Goal: Task Accomplishment & Management: Manage account settings

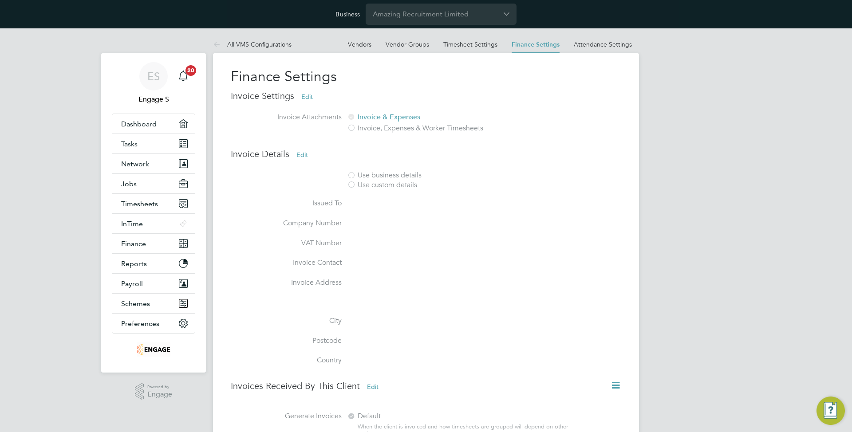
click at [695, 158] on div "ES Engage S Notifications 20 Applications: Dashboard Tasks Network Team Members…" at bounding box center [426, 269] width 852 height 483
click at [137, 163] on span "Network" at bounding box center [135, 164] width 28 height 8
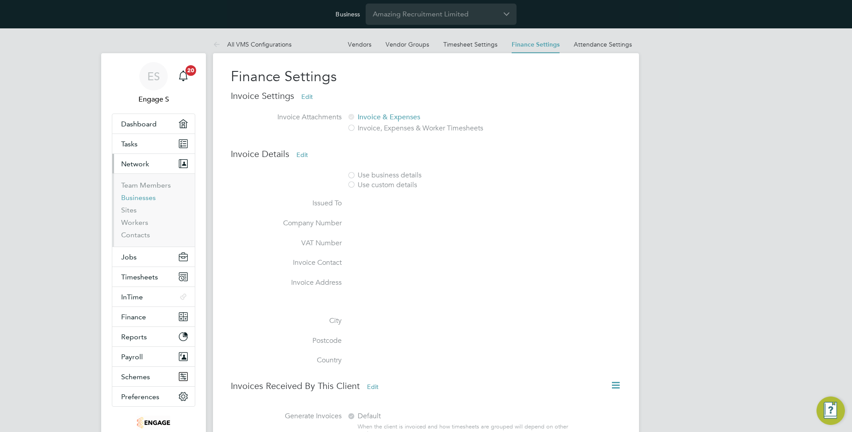
click at [132, 196] on link "Businesses" at bounding box center [138, 197] width 35 height 8
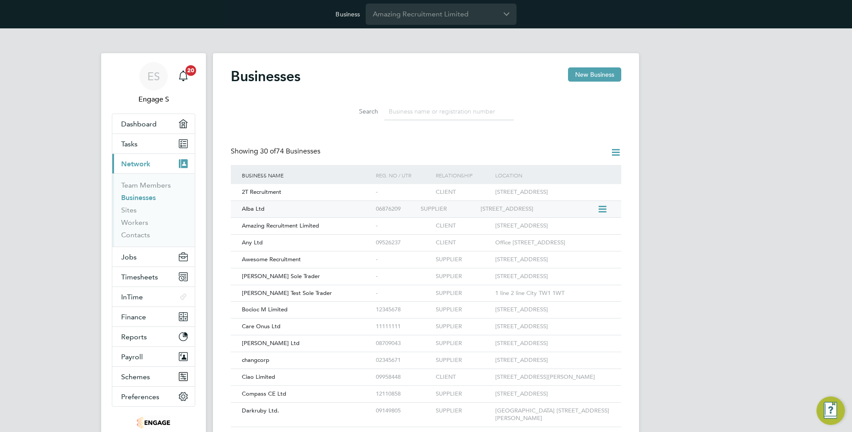
click at [414, 212] on div "06876209" at bounding box center [395, 209] width 45 height 16
click at [376, 189] on div "-" at bounding box center [395, 192] width 45 height 16
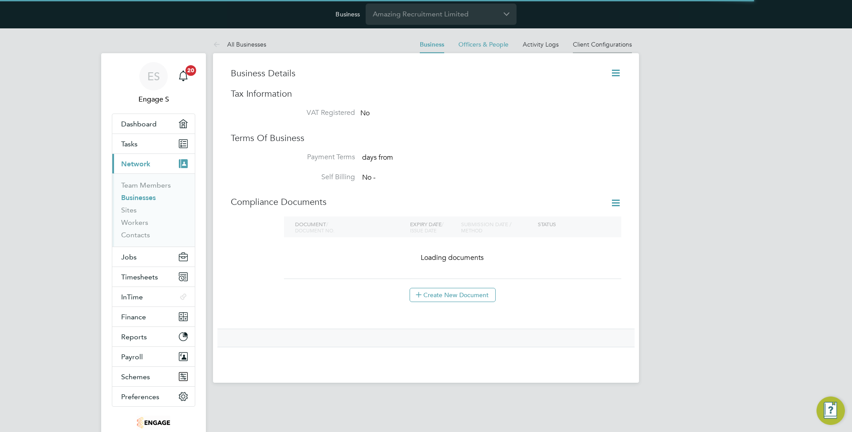
click at [598, 44] on link "Client Configurations" at bounding box center [602, 44] width 59 height 8
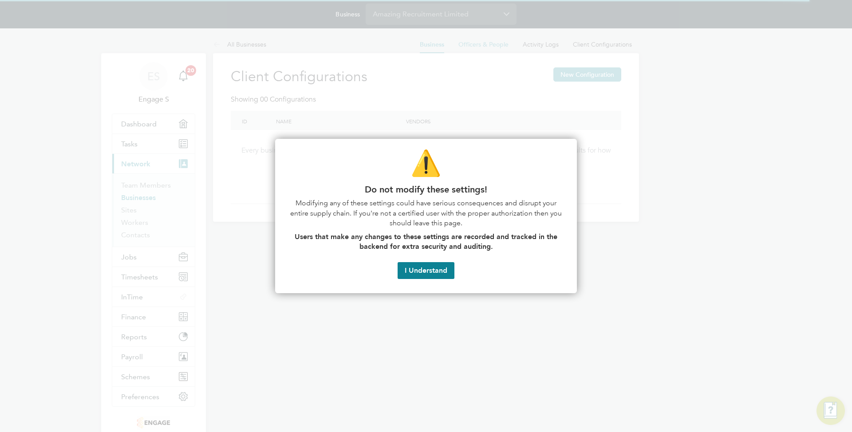
click at [445, 264] on button "I Understand" at bounding box center [425, 270] width 57 height 17
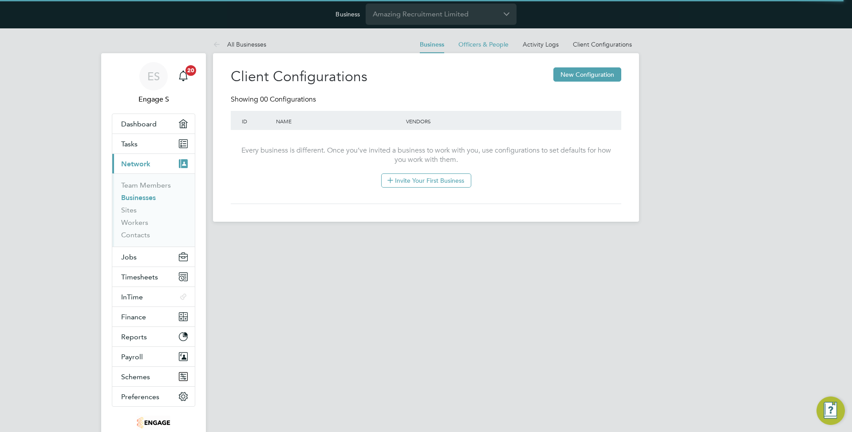
click at [139, 198] on link "Businesses" at bounding box center [138, 197] width 35 height 8
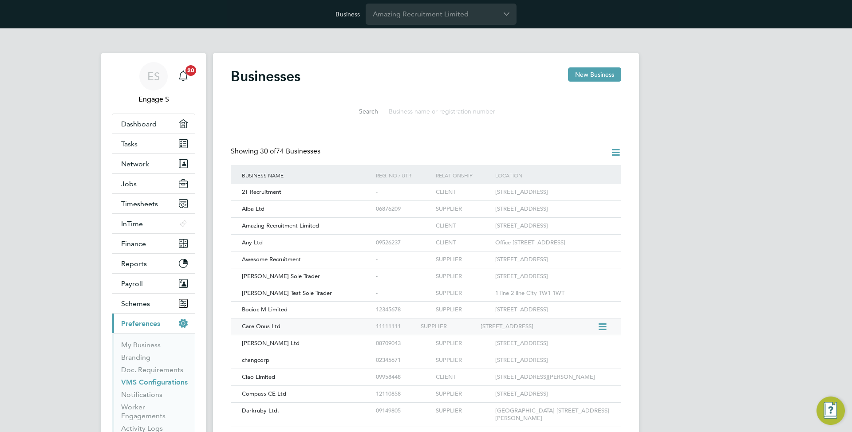
click at [444, 335] on div "SUPPLIER" at bounding box center [447, 326] width 59 height 16
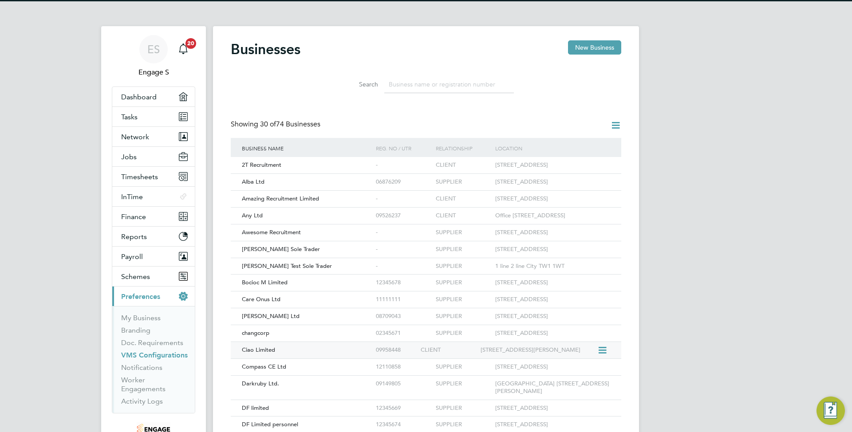
click at [511, 358] on div "71-75 Shelton Street Covent Garden London WC2H 9JQ" at bounding box center [537, 350] width 119 height 16
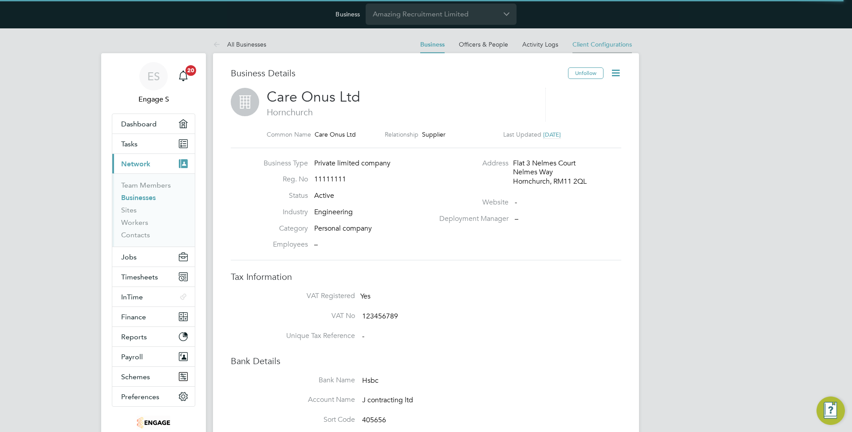
scroll to position [32, 134]
click at [613, 47] on span "Client Configurations" at bounding box center [601, 44] width 59 height 8
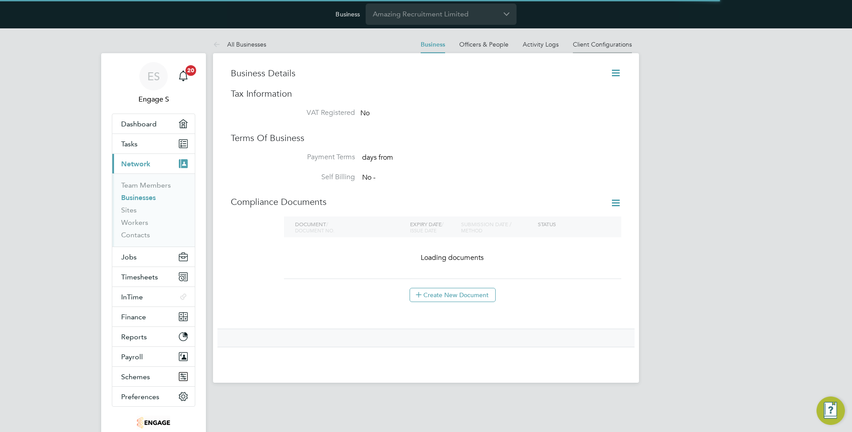
click at [628, 43] on link "Client Configurations" at bounding box center [602, 44] width 59 height 8
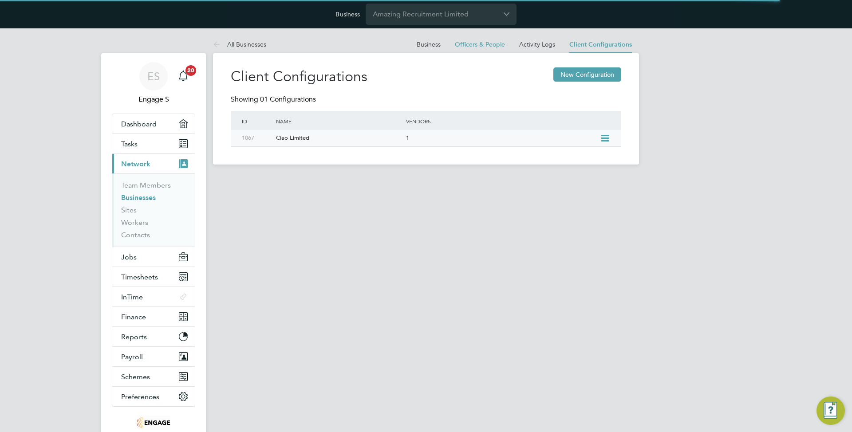
click at [411, 137] on div "1" at bounding box center [501, 138] width 194 height 16
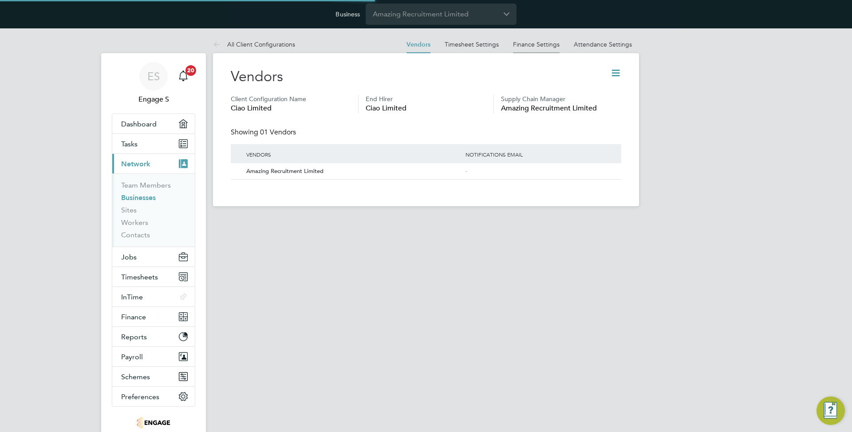
click at [525, 42] on link "Finance Settings" at bounding box center [536, 44] width 47 height 8
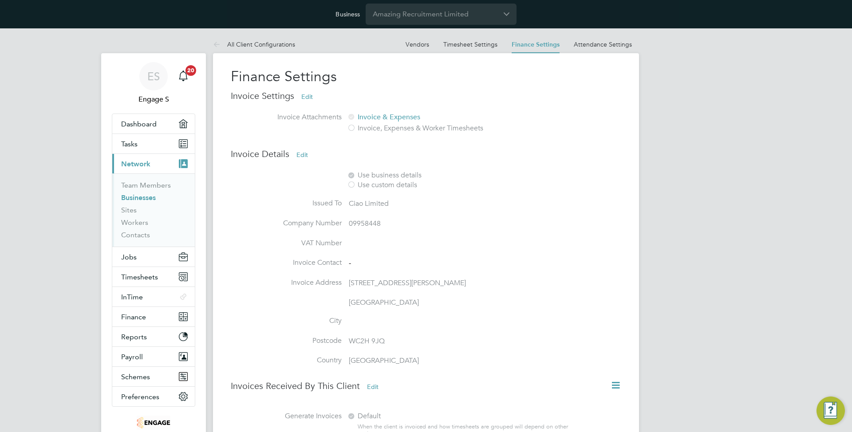
click at [636, 132] on div "Finance Settings Invoice Settings Edit Invoice Attachments Invoice & Expenses I…" at bounding box center [426, 275] width 426 height 444
click at [134, 257] on span "Jobs" at bounding box center [129, 257] width 16 height 8
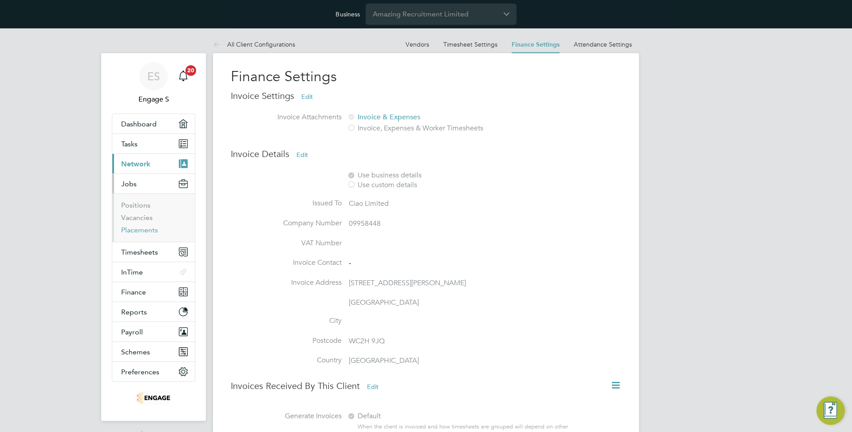
click at [145, 226] on link "Placements" at bounding box center [139, 230] width 37 height 8
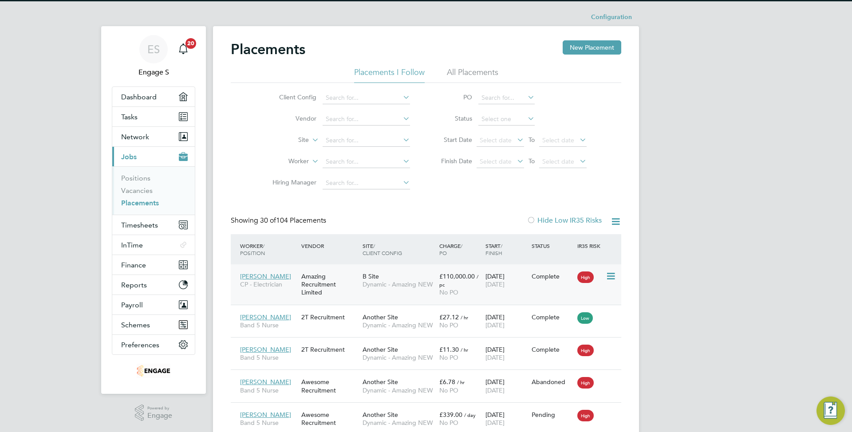
click at [608, 278] on icon at bounding box center [609, 276] width 9 height 11
drag, startPoint x: 154, startPoint y: 189, endPoint x: 124, endPoint y: 190, distance: 29.7
click at [149, 189] on li "Vacancies" at bounding box center [154, 192] width 67 height 12
click at [124, 190] on link "Vacancies" at bounding box center [136, 190] width 31 height 8
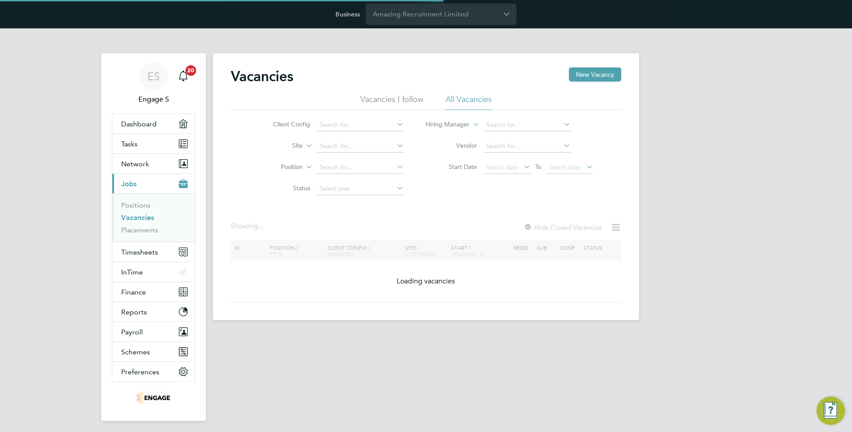
click at [383, 213] on div "Vacancies New Vacancy Vacancies I follow All Vacancies Client Config Site Posit…" at bounding box center [426, 184] width 390 height 235
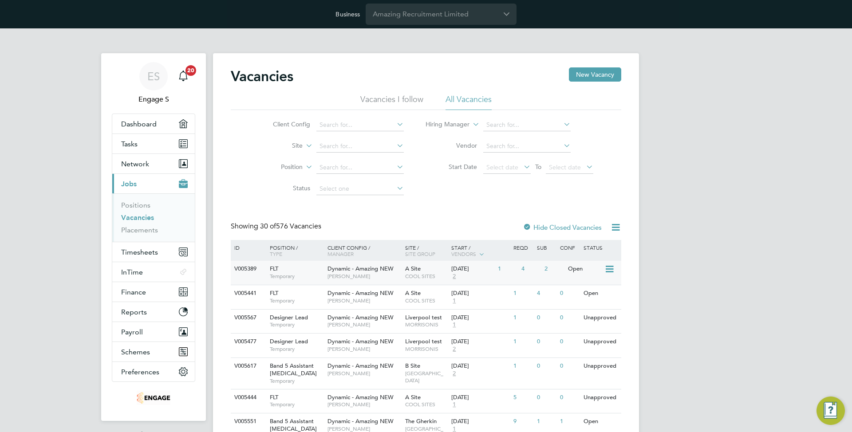
click at [401, 282] on div "Dynamic - Amazing NEW Timothy D" at bounding box center [364, 272] width 78 height 23
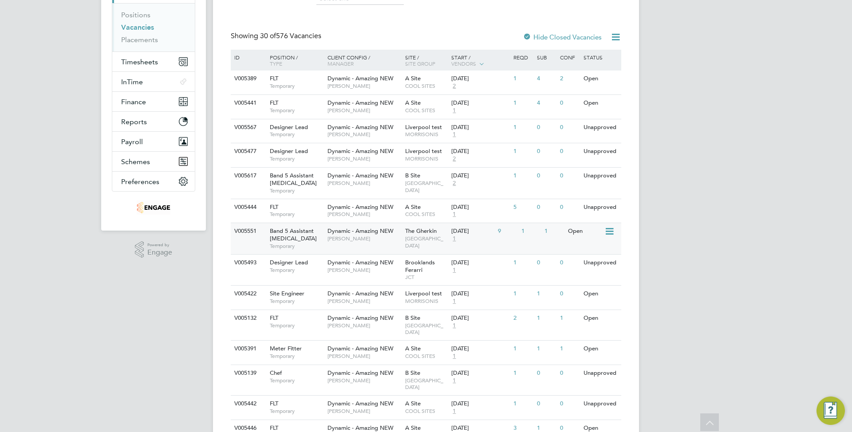
scroll to position [387, 0]
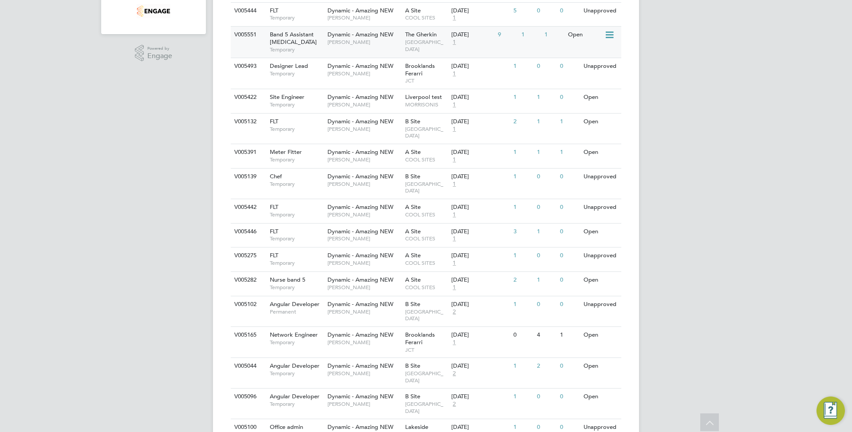
click at [386, 244] on div "Dynamic - Amazing NEW Timothy D" at bounding box center [364, 235] width 78 height 23
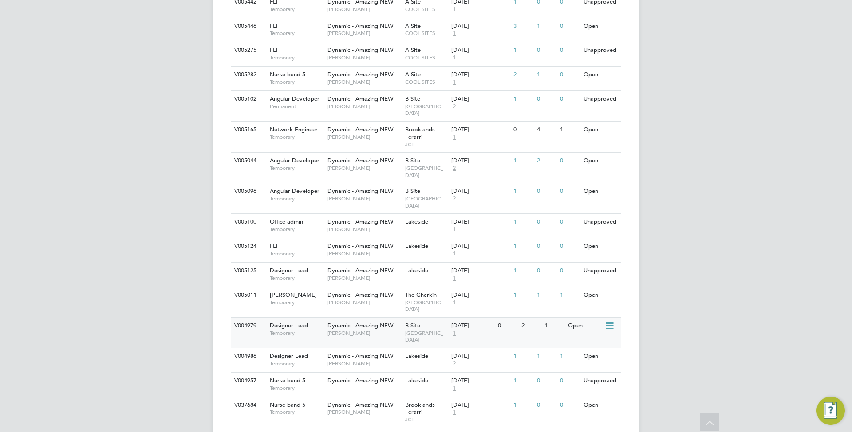
scroll to position [0, 0]
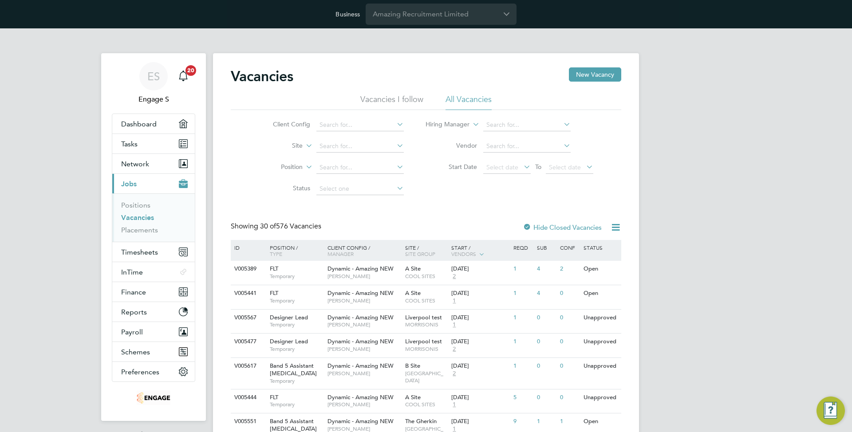
click at [570, 228] on label "Hide Closed Vacancies" at bounding box center [561, 227] width 79 height 8
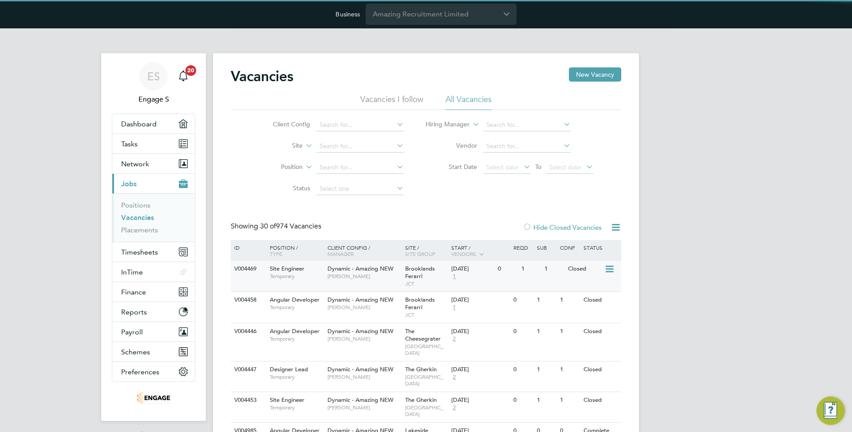
click at [609, 269] on icon at bounding box center [608, 269] width 9 height 11
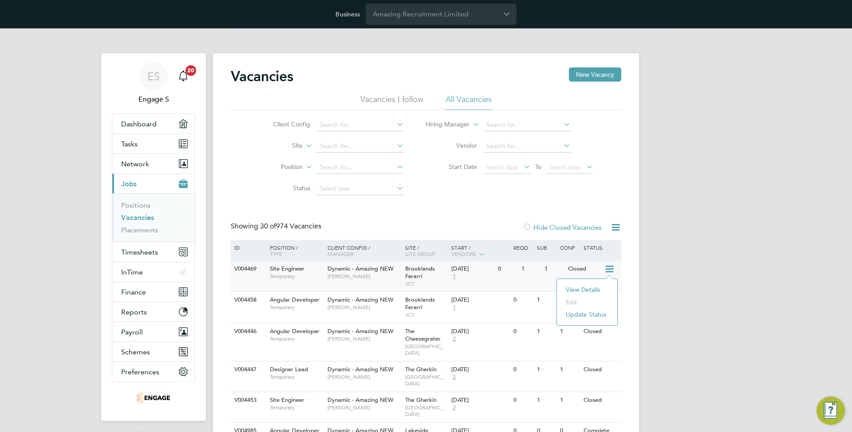
click at [514, 279] on div "V004469 Site Engineer Temporary Dynamic - Amazing NEW Timothy D Brooklands Fera…" at bounding box center [426, 276] width 390 height 31
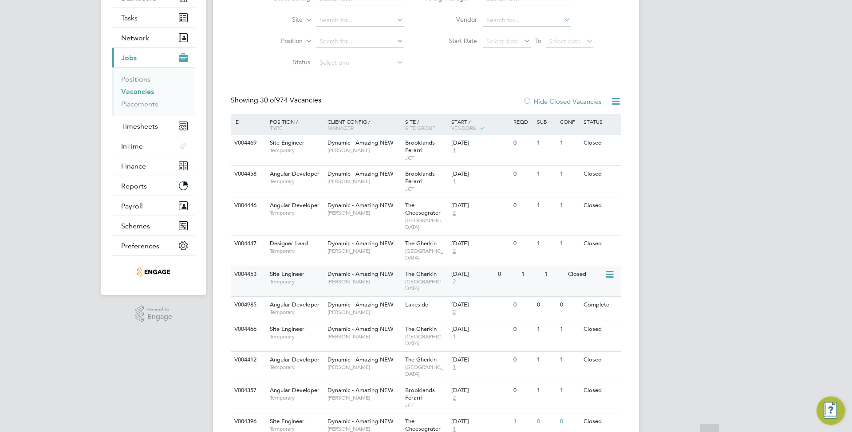
scroll to position [128, 0]
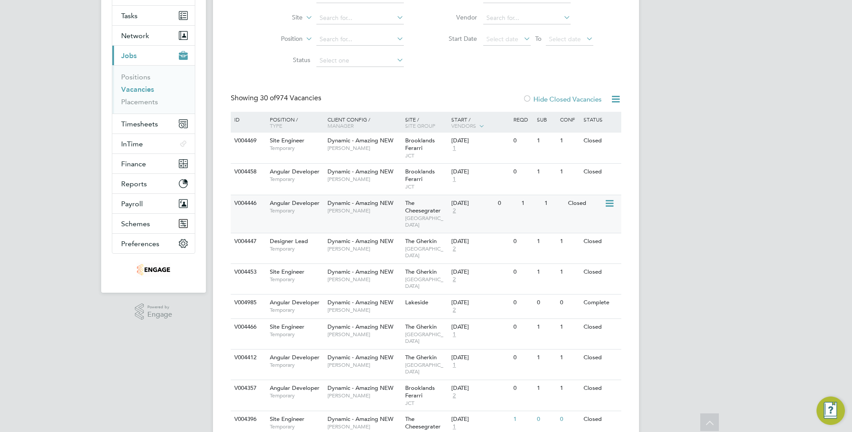
click at [569, 229] on div "V004446 Angular Developer Temporary Dynamic - Amazing NEW Roger M The Cheesegra…" at bounding box center [426, 214] width 390 height 38
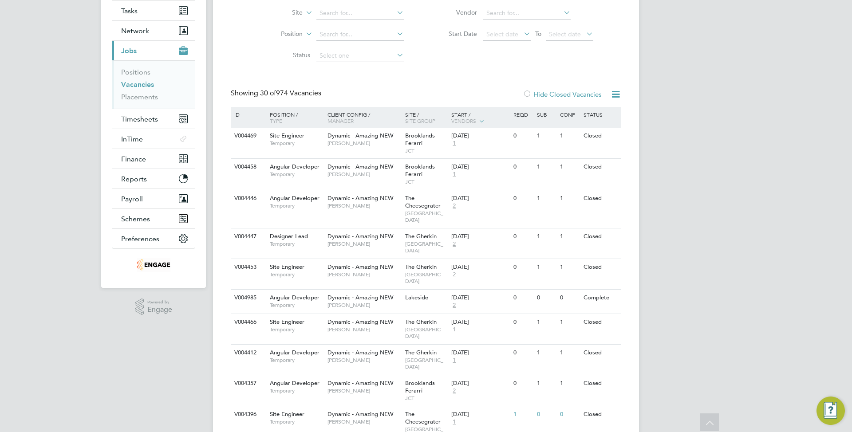
scroll to position [900, 0]
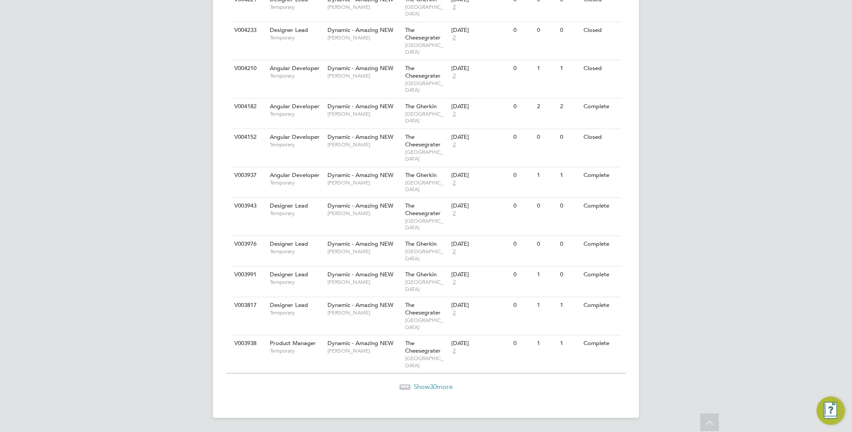
click at [460, 378] on div "Show 30 more" at bounding box center [425, 380] width 399 height 22
click at [452, 382] on span "Show 30 more" at bounding box center [432, 386] width 39 height 8
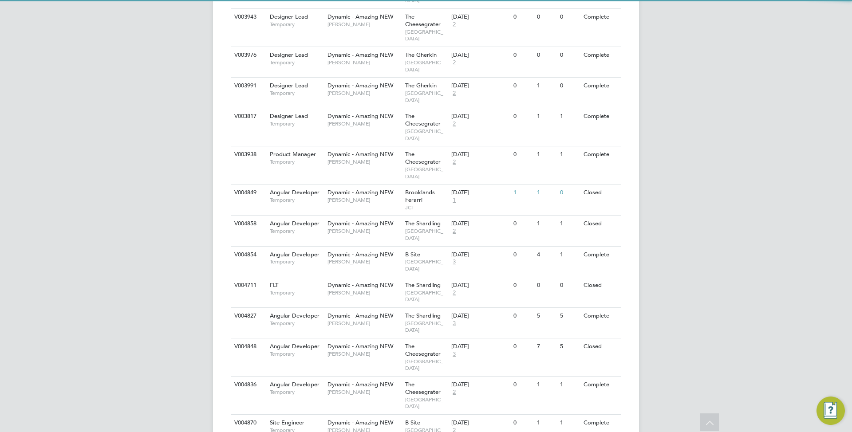
scroll to position [1188, 0]
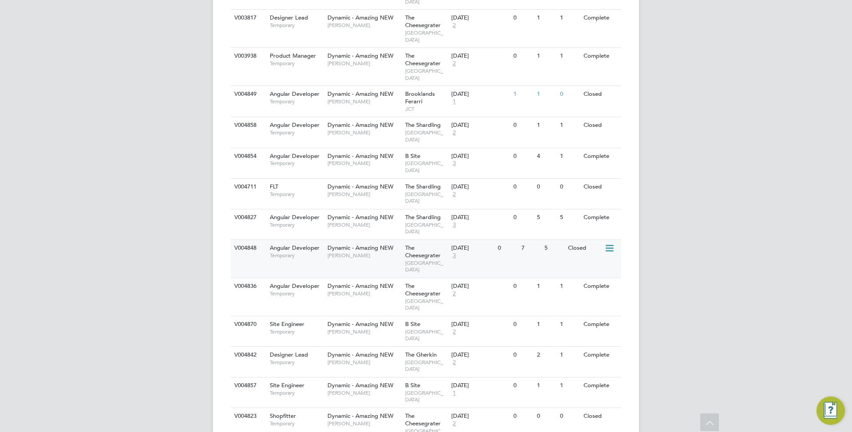
click at [524, 264] on div "V004848 Angular Developer Temporary Dynamic - Amazing NEW Roger M The Cheesegra…" at bounding box center [426, 259] width 390 height 38
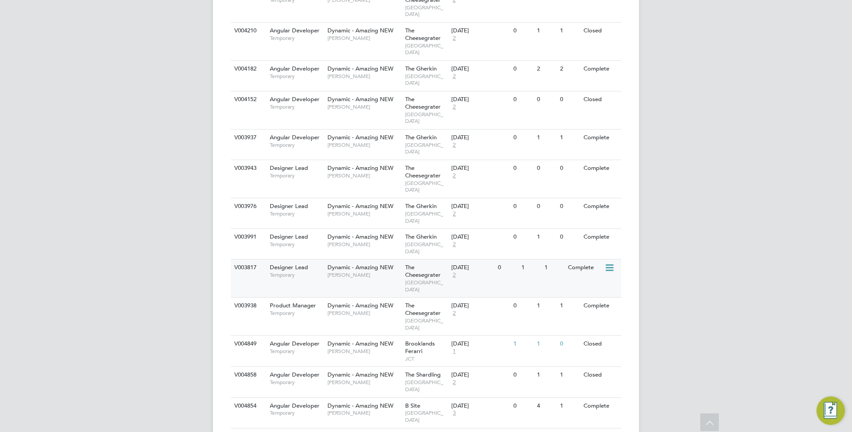
scroll to position [87, 0]
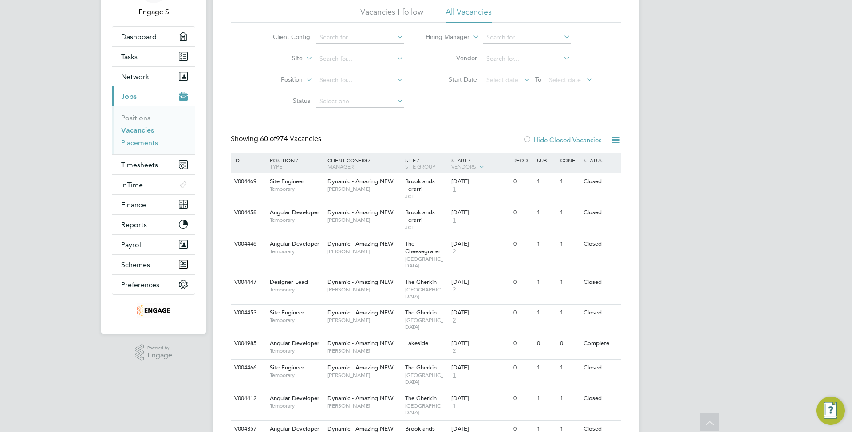
click at [144, 140] on link "Placements" at bounding box center [139, 142] width 37 height 8
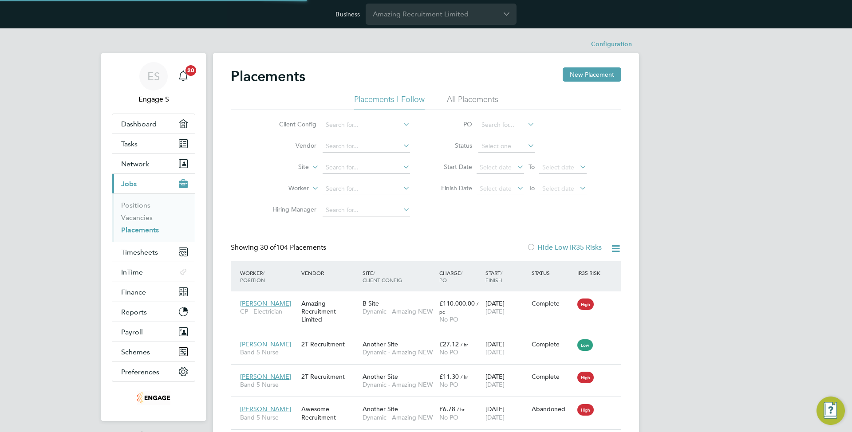
scroll to position [26, 62]
click at [609, 305] on icon at bounding box center [609, 303] width 9 height 11
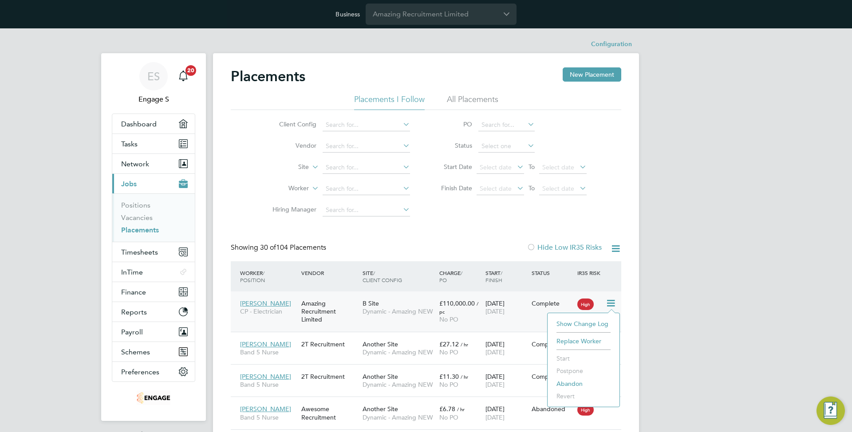
click at [140, 216] on link "Vacancies" at bounding box center [136, 217] width 31 height 8
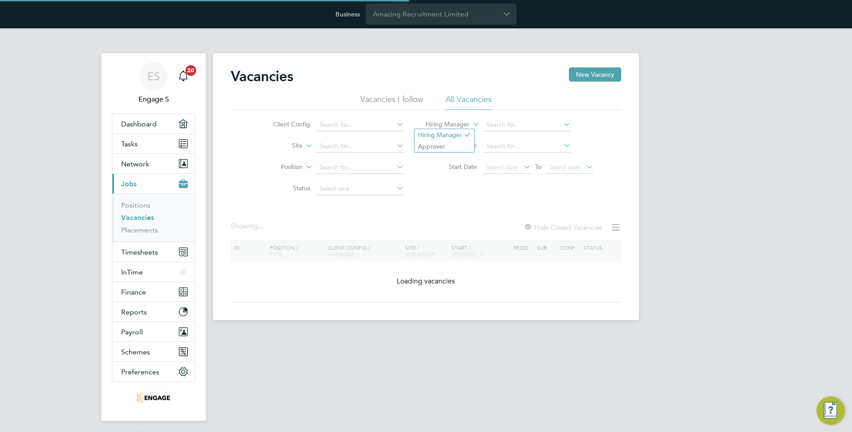
click at [471, 126] on icon at bounding box center [471, 122] width 0 height 8
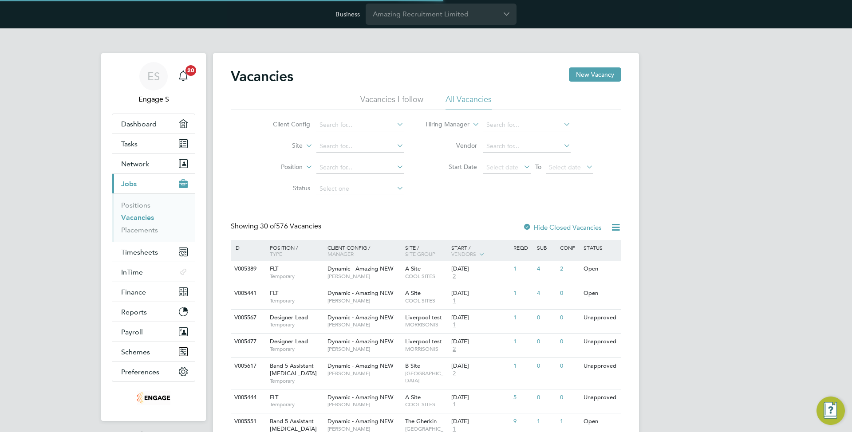
click at [304, 146] on icon at bounding box center [304, 143] width 0 height 8
click at [284, 142] on label "Site" at bounding box center [276, 145] width 51 height 9
click at [304, 164] on icon at bounding box center [304, 165] width 0 height 8
click at [471, 192] on div "Client Config Site Position Status Hiring Manager Vendor Start Date Select date…" at bounding box center [426, 155] width 390 height 90
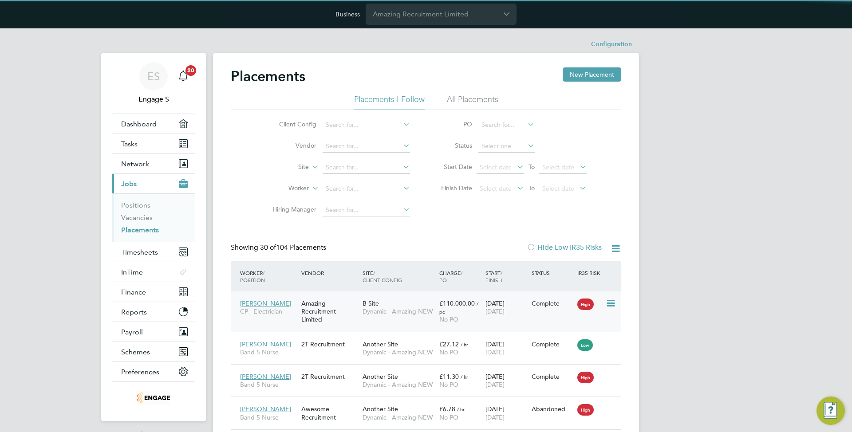
click at [350, 302] on div "Amazing Recruitment Limited" at bounding box center [329, 311] width 61 height 33
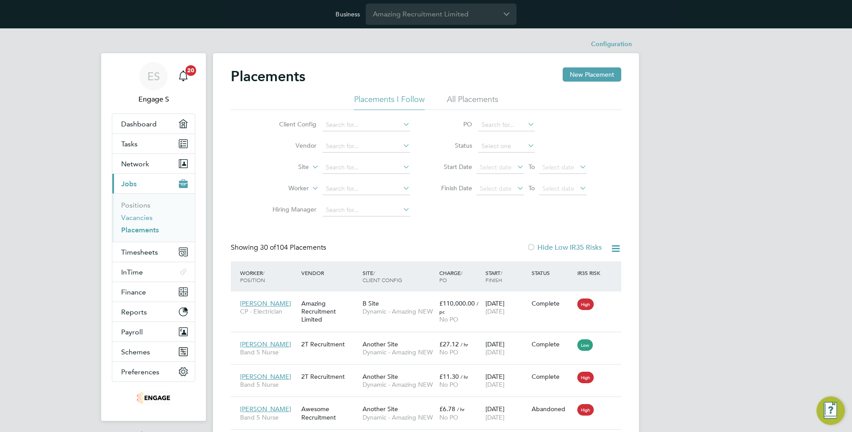
click at [145, 213] on link "Vacancies" at bounding box center [136, 217] width 31 height 8
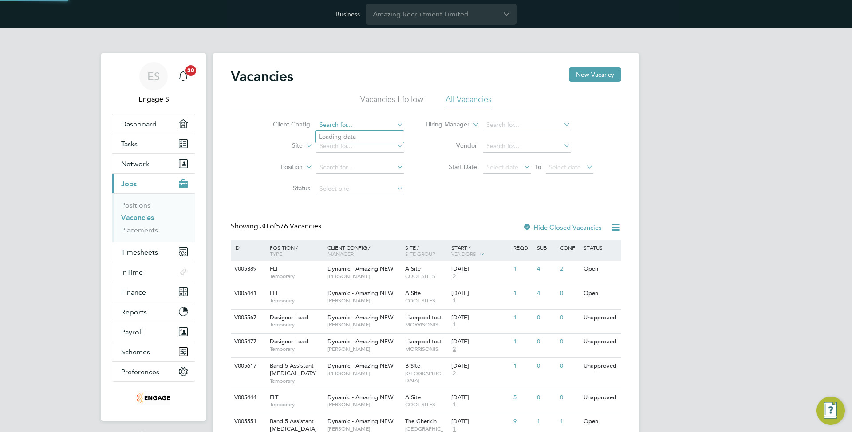
click at [325, 122] on input at bounding box center [359, 125] width 87 height 12
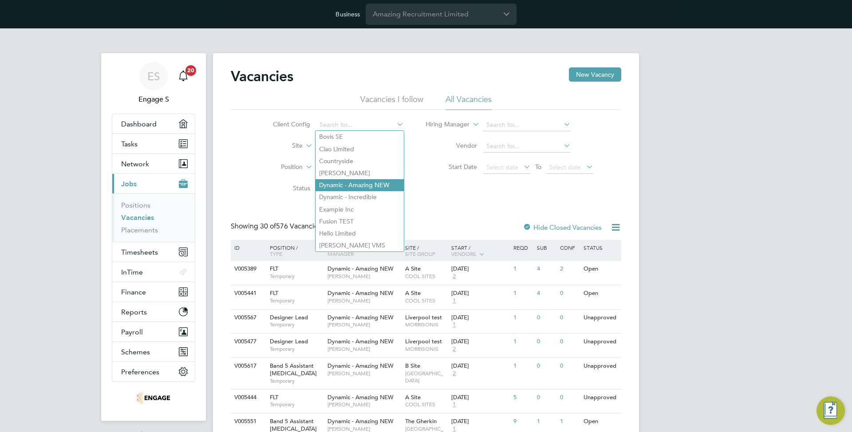
click at [351, 183] on li "Dynamic - Amazing NEW" at bounding box center [359, 185] width 88 height 12
type input "Dynamic - Amazing NEW"
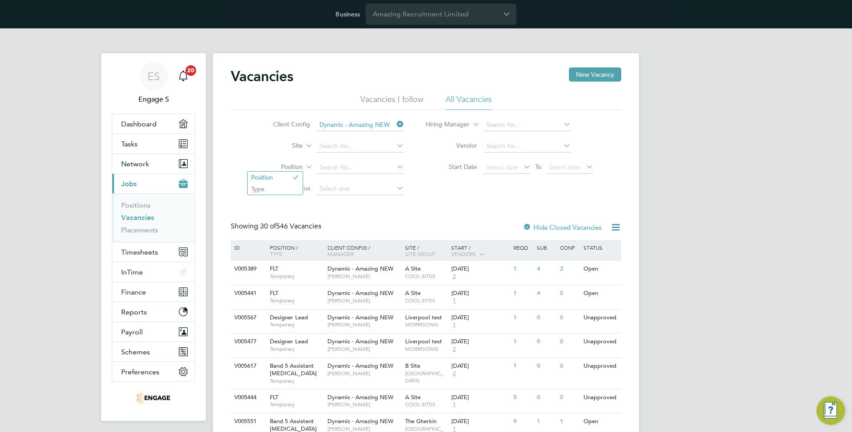
click at [304, 166] on icon at bounding box center [304, 165] width 0 height 8
click at [304, 147] on icon at bounding box center [304, 143] width 0 height 8
click at [491, 145] on input at bounding box center [526, 146] width 87 height 12
click at [511, 166] on li "Amazing Recruitment Limited" at bounding box center [527, 171] width 90 height 12
type input "Amazing Recruitment Limited"
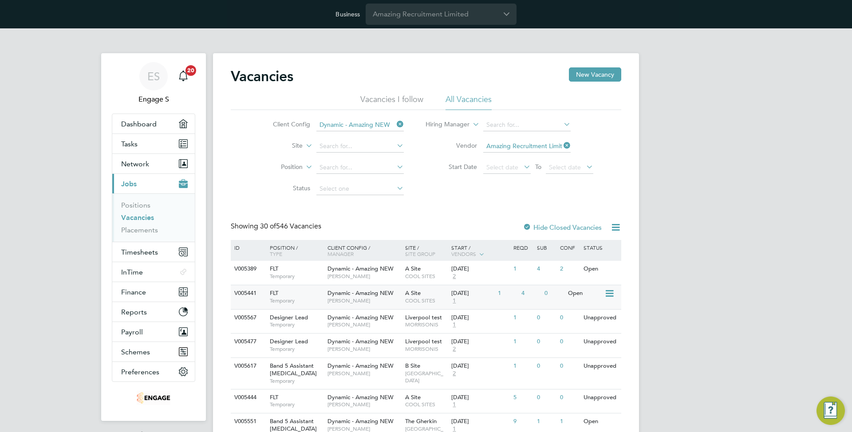
click at [505, 299] on div "1" at bounding box center [506, 293] width 23 height 16
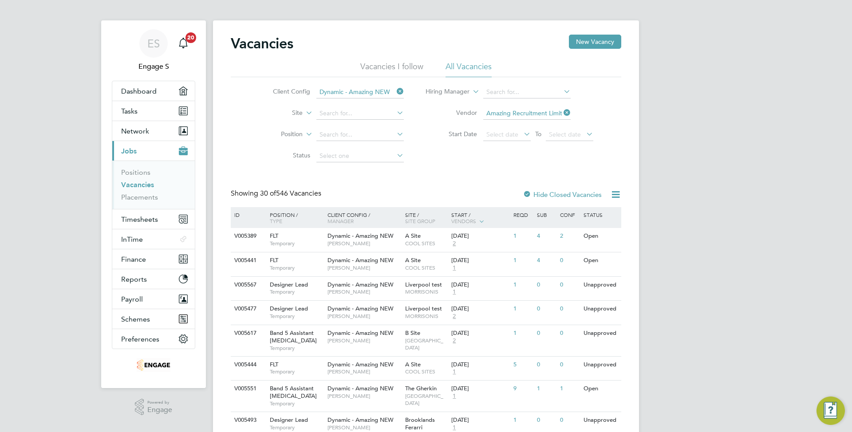
click at [572, 199] on div "Hide Closed Vacancies" at bounding box center [559, 194] width 87 height 11
click at [575, 196] on label "Hide Closed Vacancies" at bounding box center [561, 194] width 79 height 8
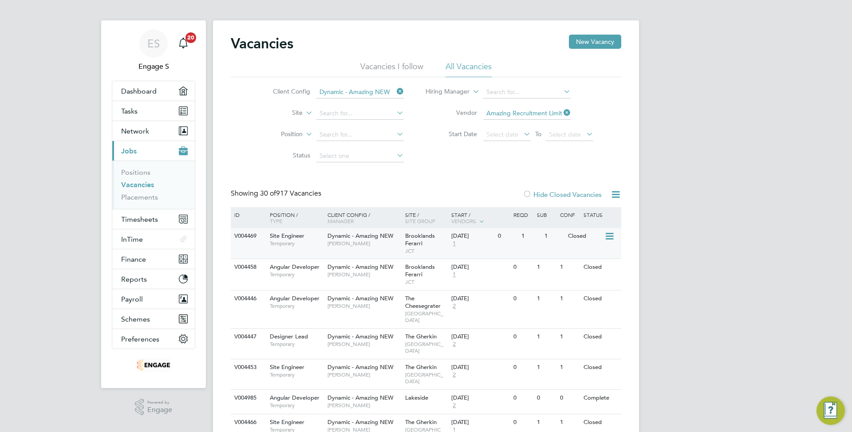
click at [532, 245] on div "V004469 Site Engineer Temporary Dynamic - Amazing NEW Timothy D Brooklands Fera…" at bounding box center [426, 243] width 390 height 31
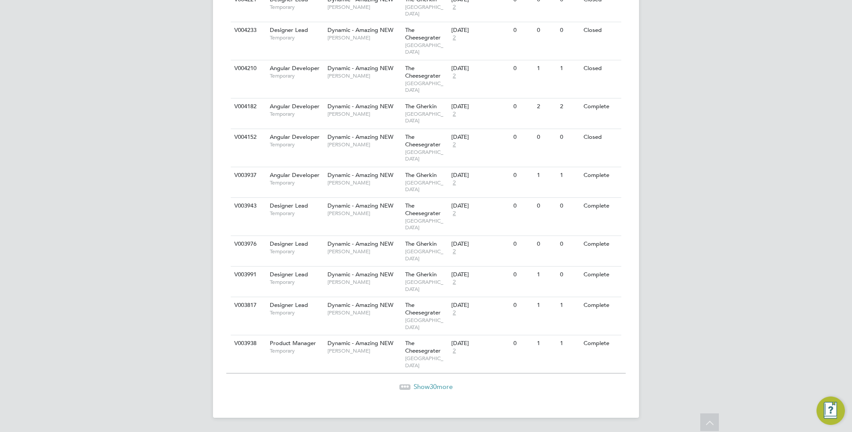
click at [432, 387] on span "30" at bounding box center [432, 386] width 7 height 8
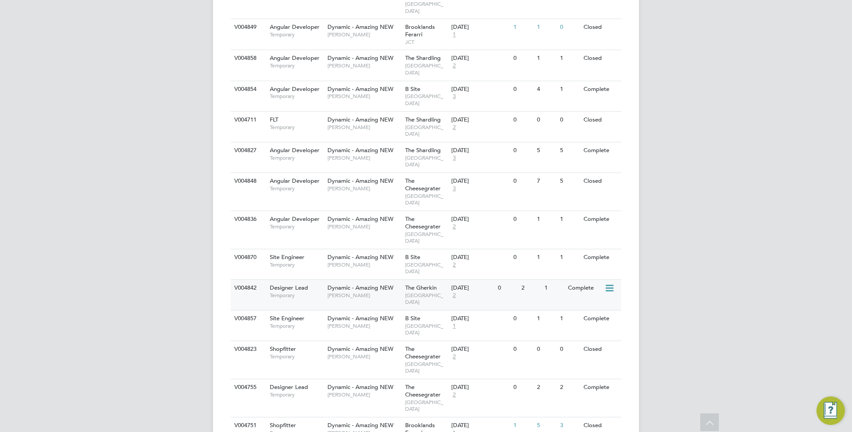
click at [458, 299] on div "26 Feb 2018 2" at bounding box center [472, 292] width 47 height 24
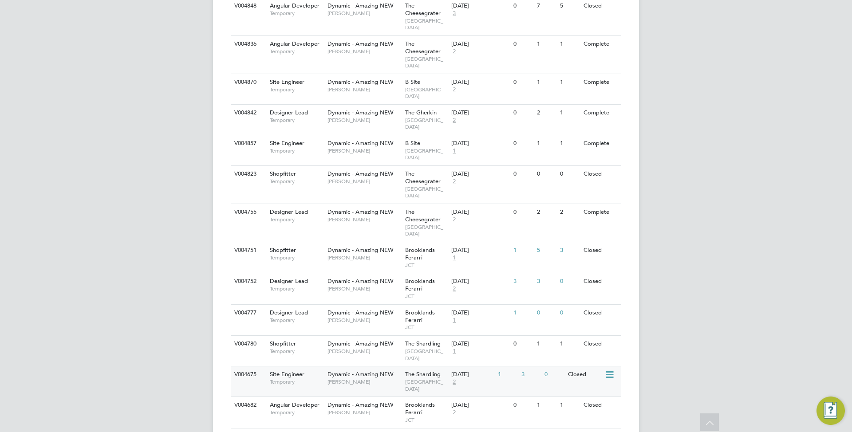
click at [569, 375] on div "Closed" at bounding box center [584, 374] width 39 height 16
click at [519, 264] on div "V004751 Shopfitter Temporary Dynamic - Amazing NEW Timothy D Brooklands Ferarri…" at bounding box center [426, 257] width 390 height 31
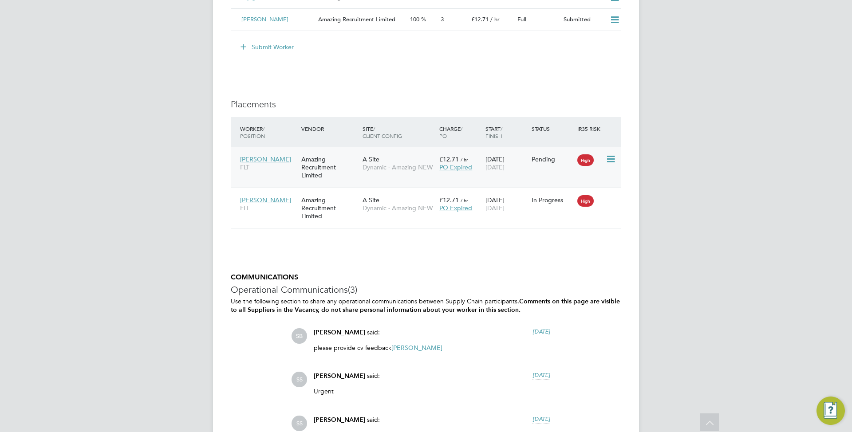
click at [610, 159] on icon at bounding box center [609, 159] width 9 height 11
drag, startPoint x: 683, startPoint y: 170, endPoint x: 616, endPoint y: 179, distance: 67.1
click at [609, 202] on icon at bounding box center [609, 199] width 9 height 11
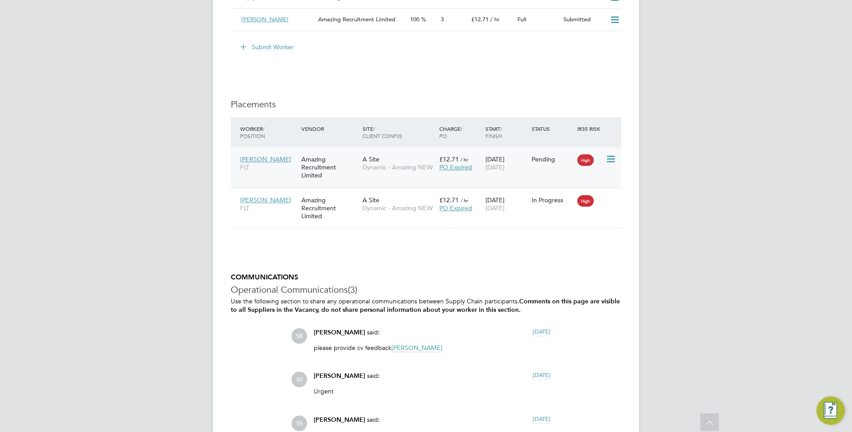
click at [609, 159] on icon at bounding box center [609, 159] width 9 height 11
drag, startPoint x: 648, startPoint y: 168, endPoint x: 616, endPoint y: 196, distance: 43.4
click at [610, 201] on icon at bounding box center [609, 199] width 9 height 11
click at [515, 214] on div "01 Aug 2022 01 Oct 2026" at bounding box center [506, 204] width 46 height 25
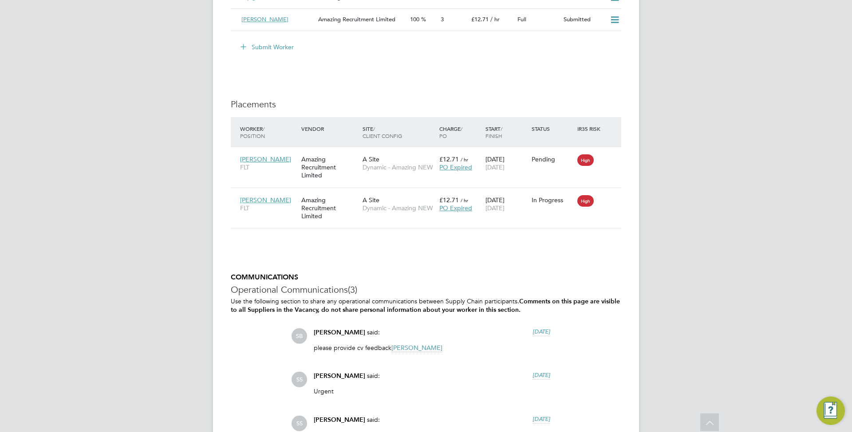
drag, startPoint x: 806, startPoint y: 143, endPoint x: 674, endPoint y: 26, distance: 176.9
click at [611, 158] on icon at bounding box center [609, 159] width 9 height 11
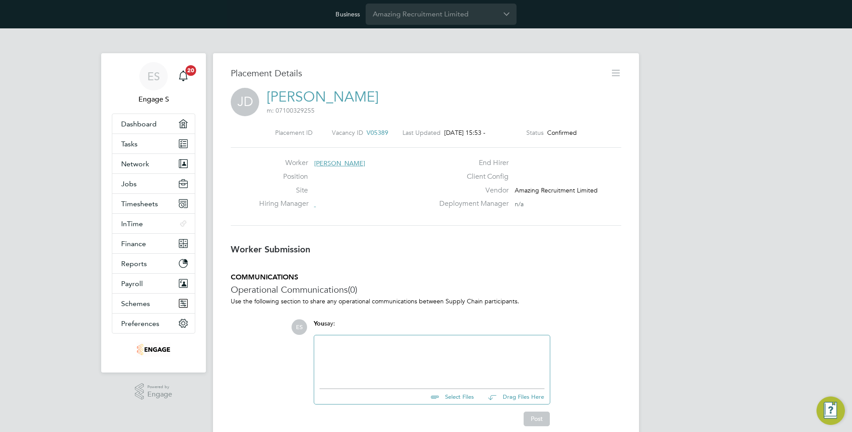
click at [617, 73] on icon at bounding box center [615, 72] width 11 height 11
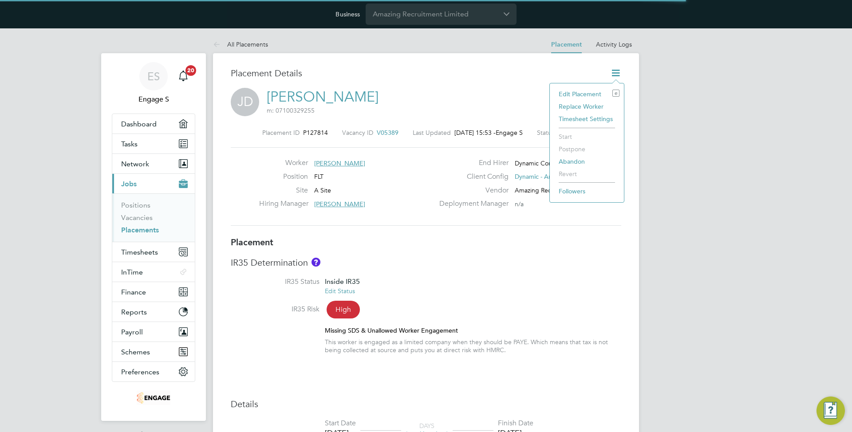
scroll to position [4, 4]
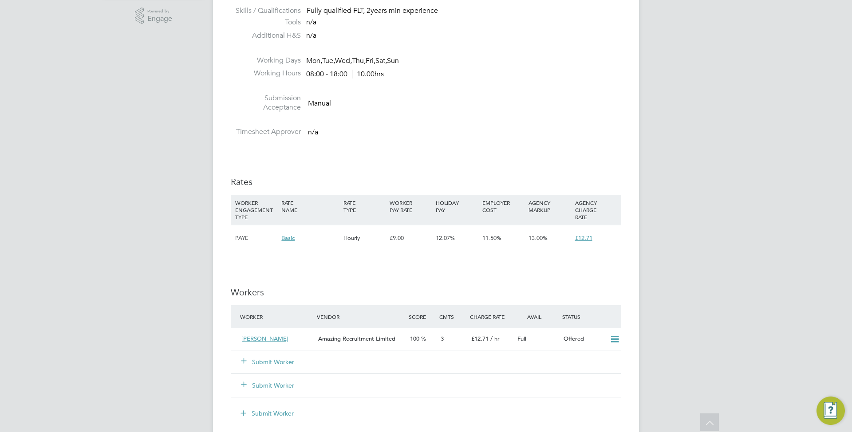
scroll to position [708, 0]
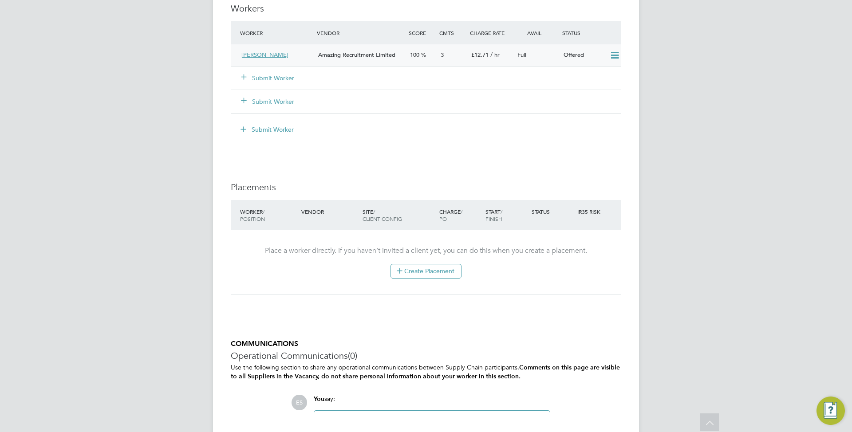
click at [613, 54] on icon at bounding box center [614, 55] width 11 height 7
drag, startPoint x: 433, startPoint y: 211, endPoint x: 444, endPoint y: 22, distance: 189.2
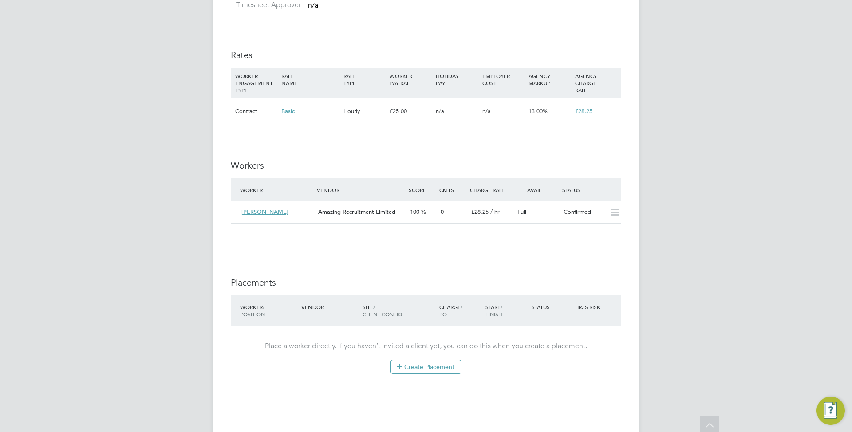
scroll to position [15, 93]
drag, startPoint x: 530, startPoint y: 281, endPoint x: 519, endPoint y: 275, distance: 12.7
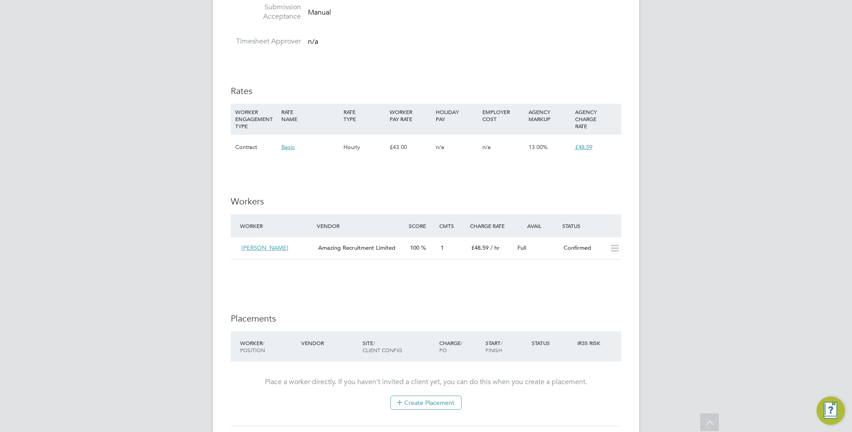
scroll to position [543, 0]
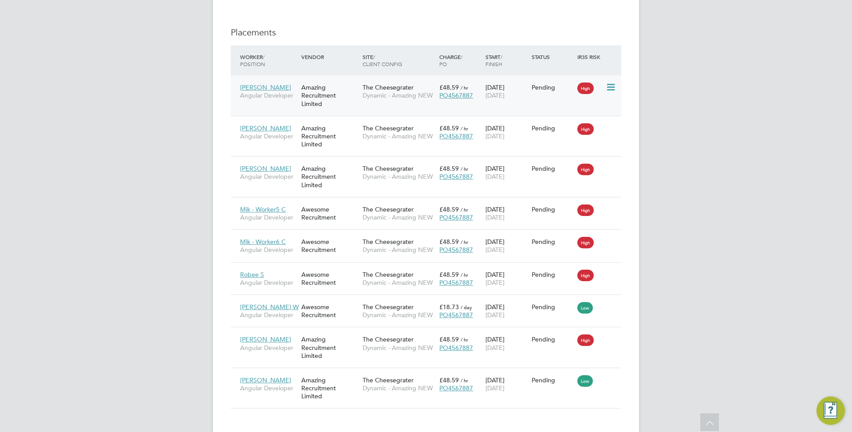
click at [614, 86] on icon at bounding box center [609, 87] width 9 height 11
drag, startPoint x: 643, startPoint y: 101, endPoint x: 600, endPoint y: 195, distance: 103.8
click at [605, 338] on icon at bounding box center [609, 339] width 9 height 11
click at [609, 309] on icon at bounding box center [609, 307] width 9 height 11
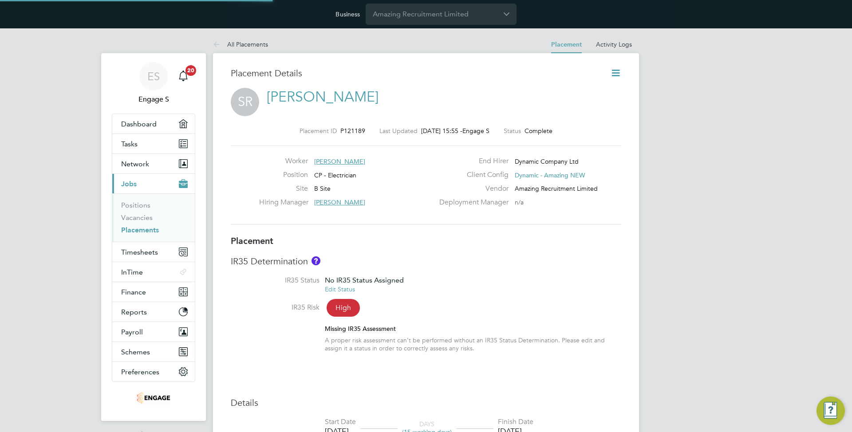
scroll to position [26, 62]
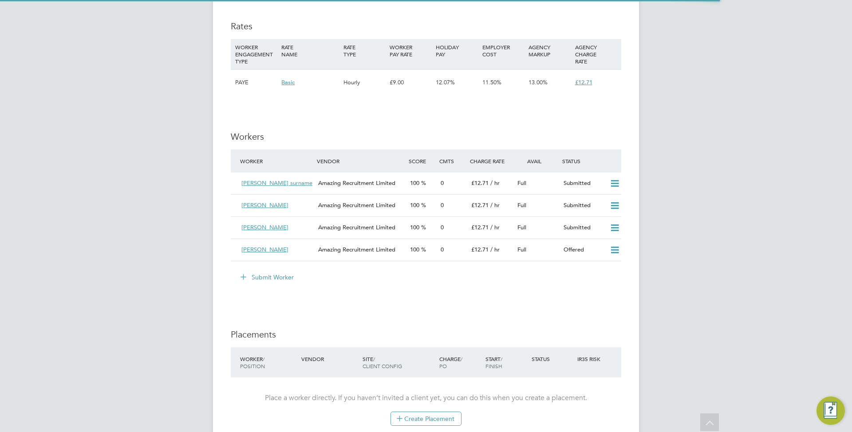
scroll to position [4, 4]
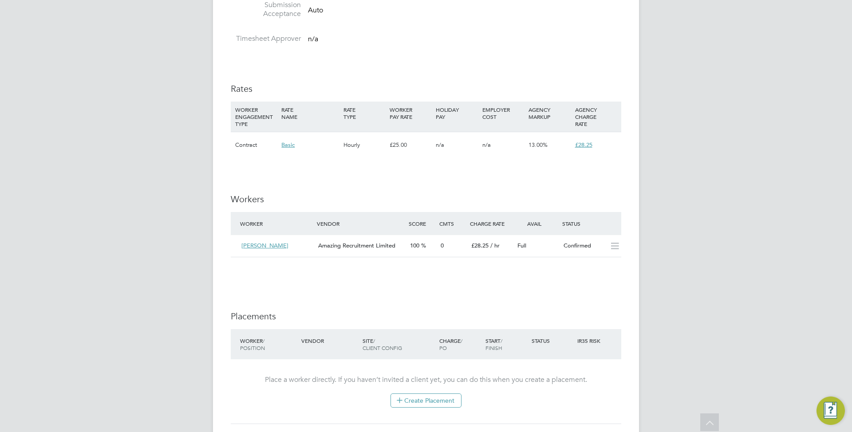
scroll to position [894, 0]
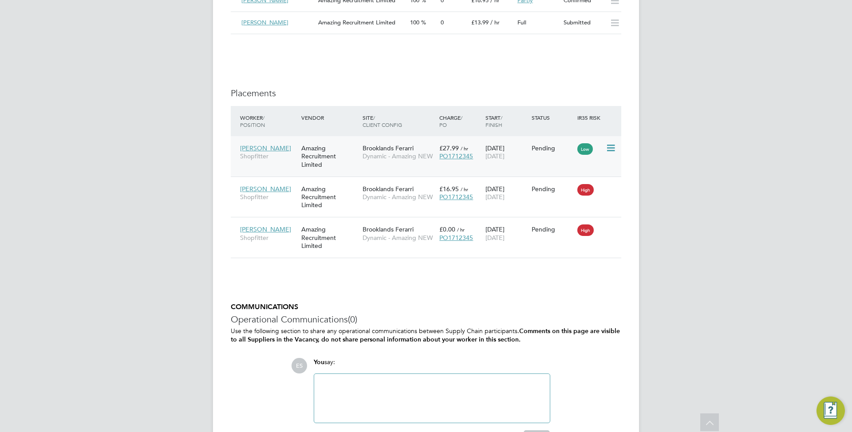
click at [608, 143] on icon at bounding box center [609, 148] width 9 height 11
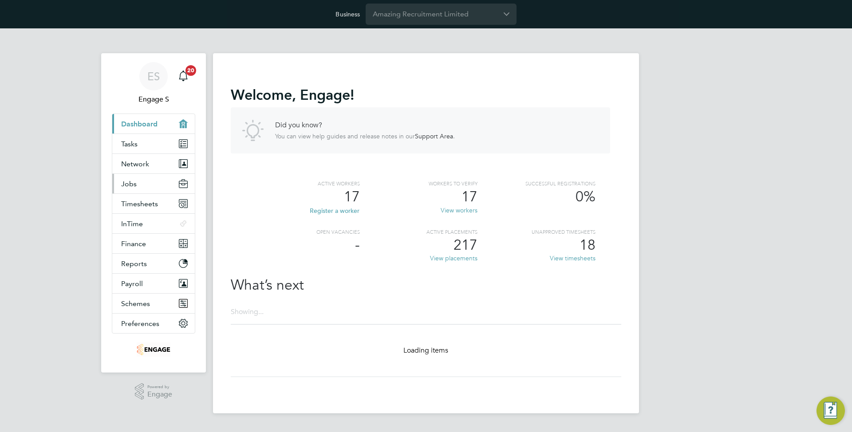
click at [149, 186] on button "Jobs" at bounding box center [153, 184] width 82 height 20
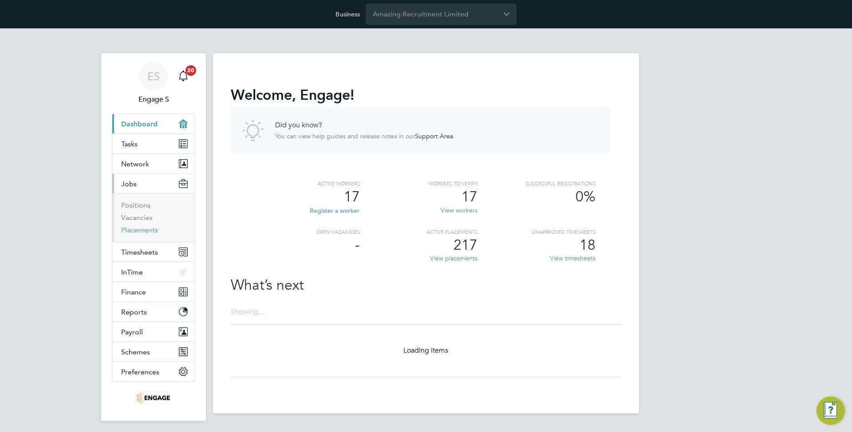
click at [122, 229] on link "Placements" at bounding box center [139, 230] width 37 height 8
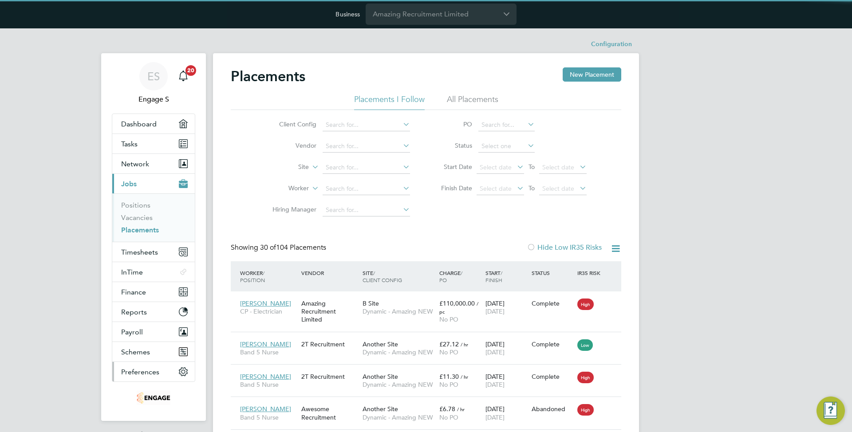
click at [137, 379] on button "Preferences" at bounding box center [153, 372] width 82 height 20
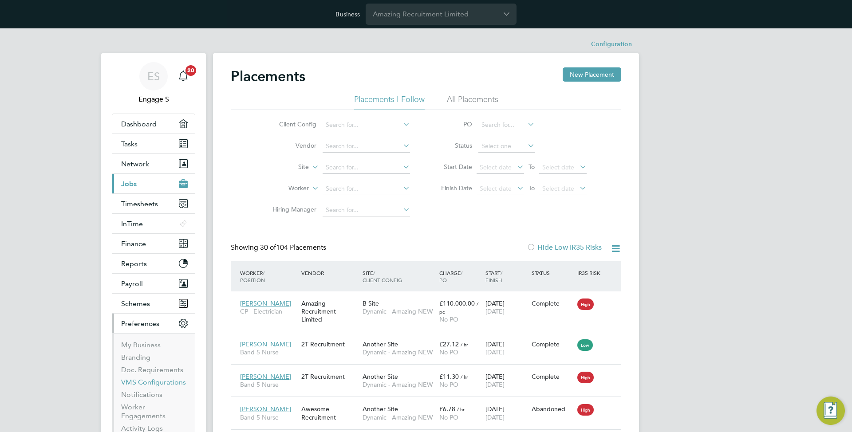
click at [156, 384] on link "VMS Configurations" at bounding box center [153, 382] width 65 height 8
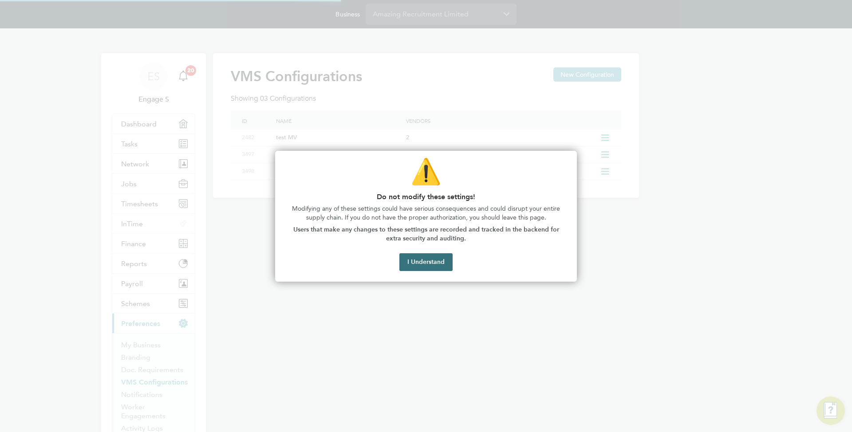
click at [432, 275] on div "⚠️ Do not modify these settings! Modifying any of these settings could have ser…" at bounding box center [426, 216] width 302 height 131
click at [424, 267] on button "I Understand" at bounding box center [425, 262] width 53 height 18
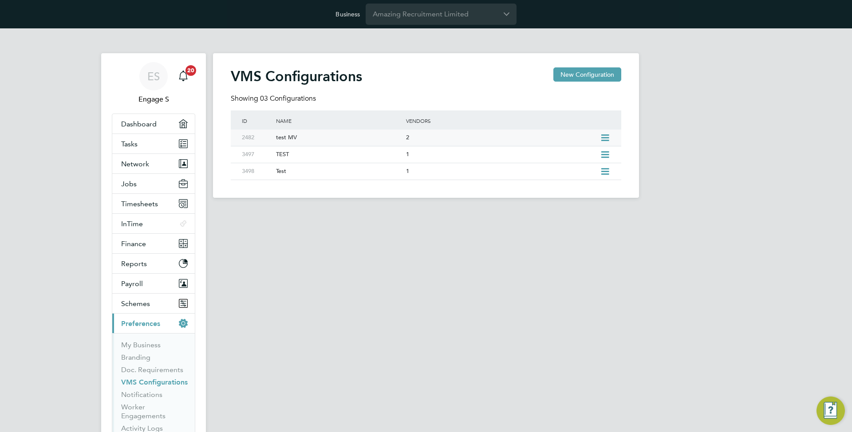
click at [330, 138] on div "test MV" at bounding box center [336, 138] width 134 height 16
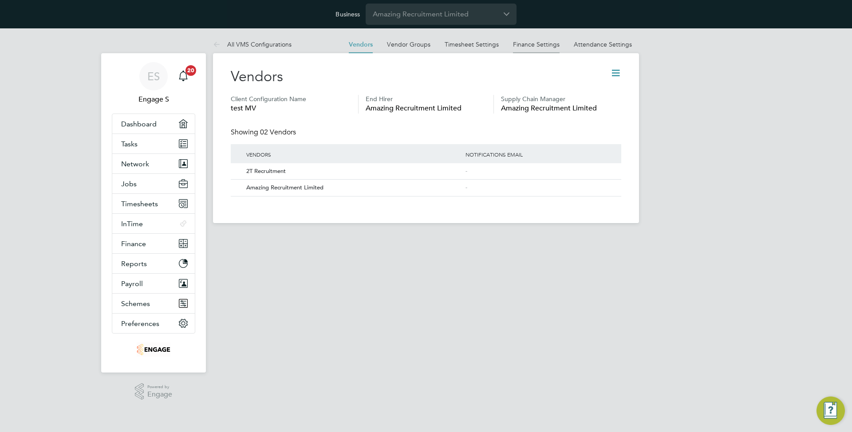
click at [530, 44] on link "Finance Settings" at bounding box center [536, 44] width 47 height 8
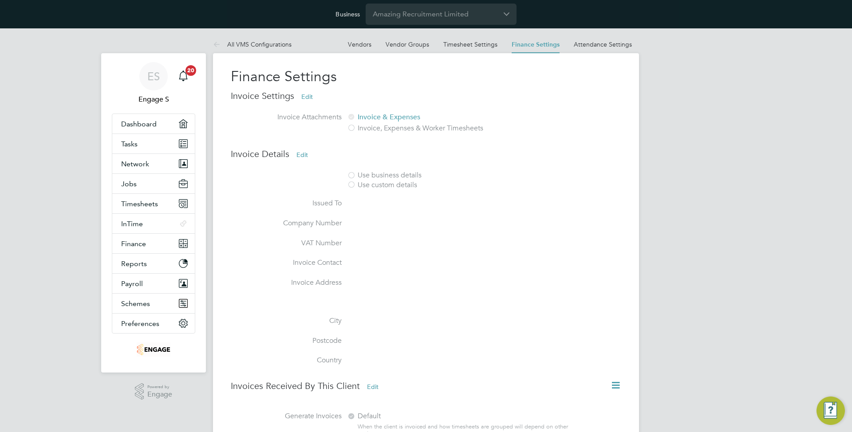
drag, startPoint x: 97, startPoint y: 380, endPoint x: 101, endPoint y: 361, distance: 19.5
click at [97, 379] on div "ES Engage S Notifications 20 Applications: Dashboard Tasks Network Team Members…" at bounding box center [426, 269] width 852 height 483
click at [126, 326] on span "Preferences" at bounding box center [140, 323] width 38 height 8
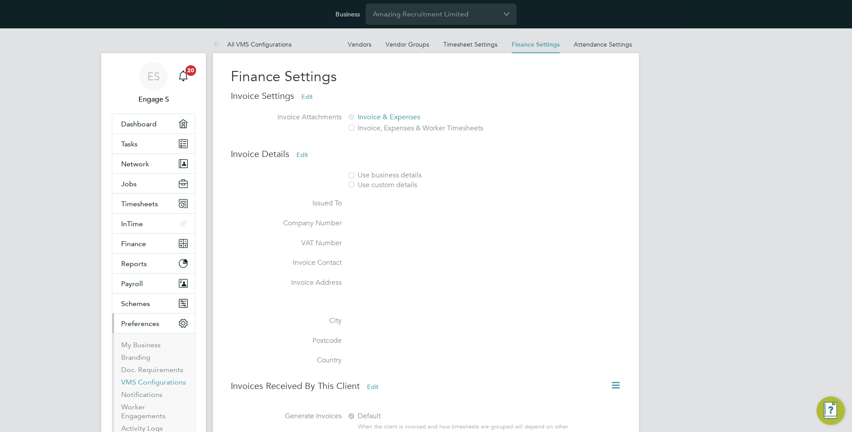
click at [142, 381] on link "VMS Configurations" at bounding box center [153, 382] width 65 height 8
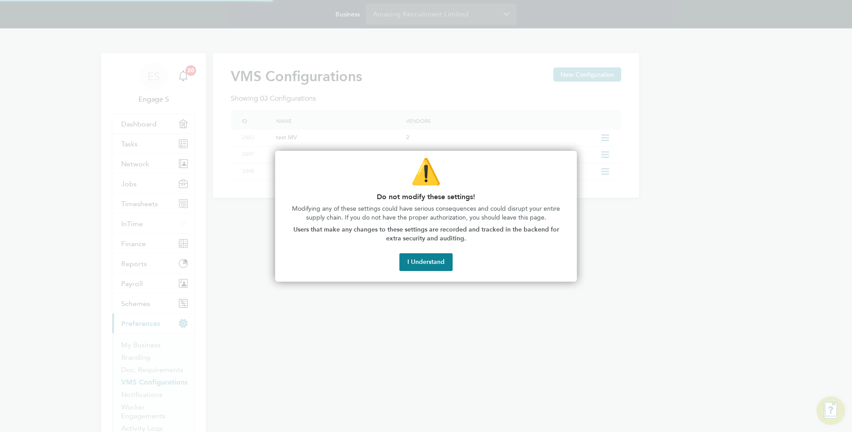
click at [365, 75] on div at bounding box center [426, 216] width 852 height 432
click at [432, 261] on button "I Understand" at bounding box center [425, 262] width 53 height 18
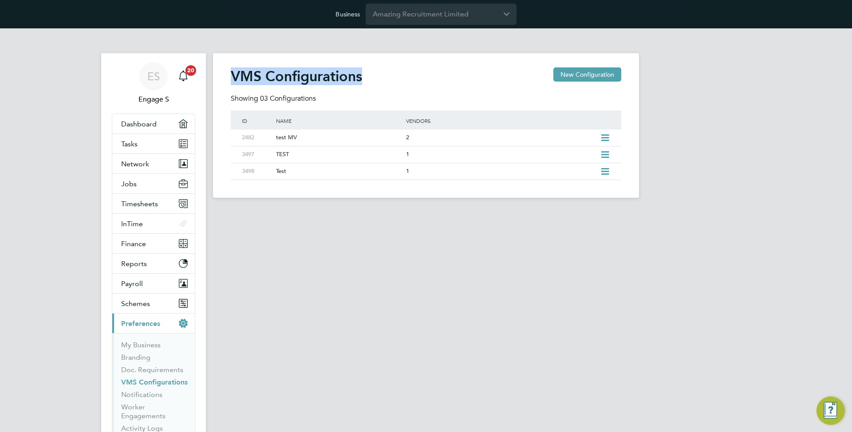
drag, startPoint x: 365, startPoint y: 75, endPoint x: 225, endPoint y: 73, distance: 140.2
click at [225, 73] on div "VMS Configurations New Configuration Showing 03 Configurations ID Name Vendors …" at bounding box center [426, 125] width 426 height 145
copy h2 "VMS Configurations"
click at [412, 142] on div "2" at bounding box center [501, 138] width 194 height 16
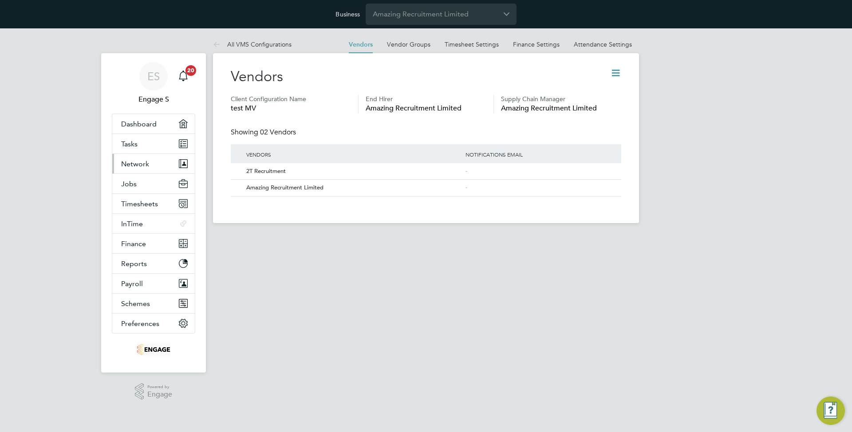
click at [136, 165] on span "Network" at bounding box center [135, 164] width 28 height 8
click at [525, 40] on link "Finance Settings" at bounding box center [536, 44] width 47 height 8
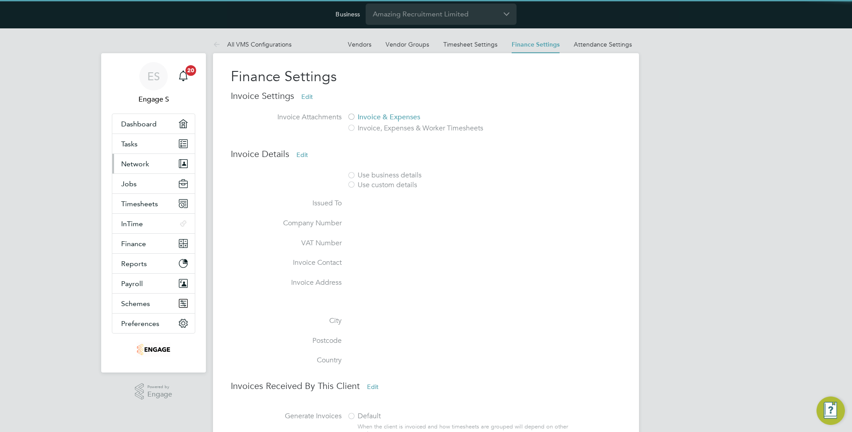
click at [161, 164] on button "Network" at bounding box center [153, 164] width 82 height 20
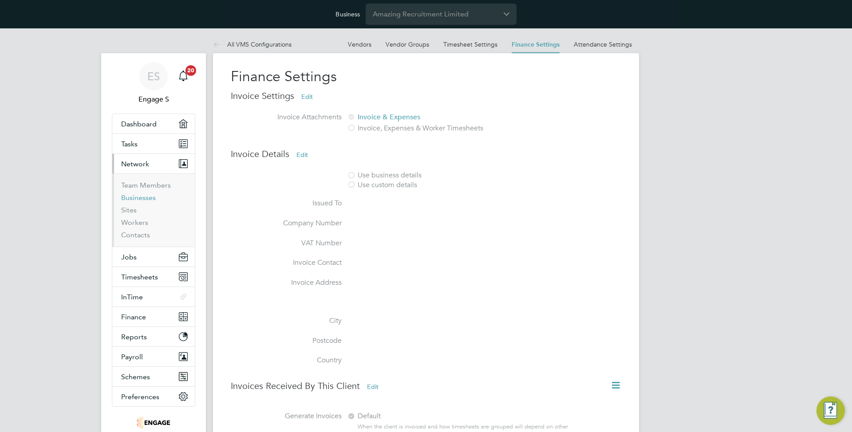
click at [144, 200] on link "Businesses" at bounding box center [138, 197] width 35 height 8
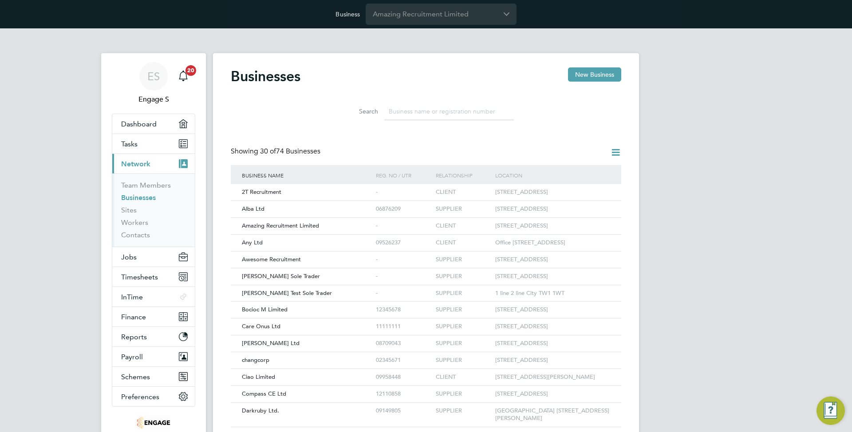
scroll to position [17, 135]
click at [420, 385] on div "CLIENT" at bounding box center [447, 377] width 59 height 16
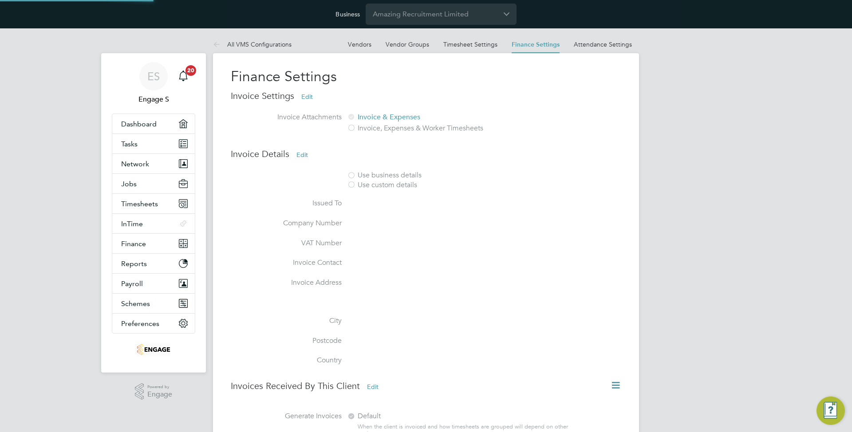
click at [735, 149] on div "ES Engage S Notifications 20 Applications: Dashboard Tasks Network Team Members…" at bounding box center [426, 269] width 852 height 483
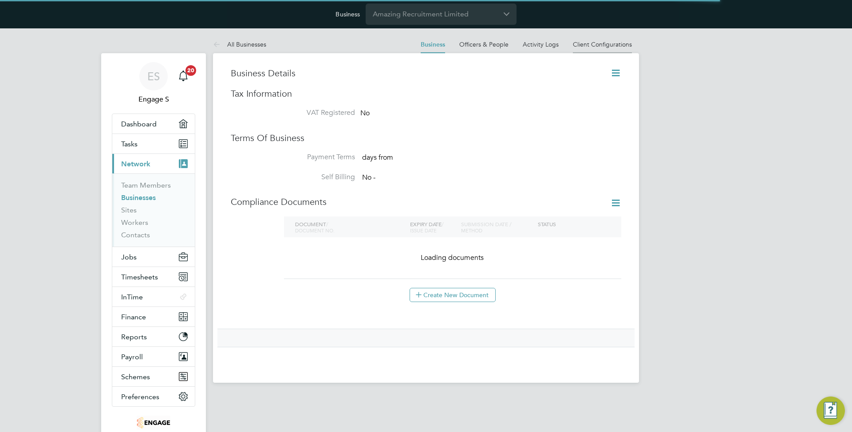
click at [602, 42] on link "Client Configurations" at bounding box center [602, 44] width 59 height 8
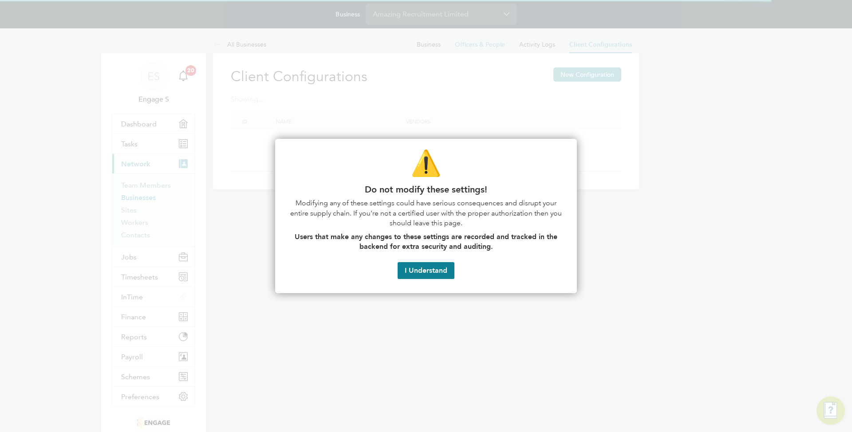
drag, startPoint x: 428, startPoint y: 271, endPoint x: 386, endPoint y: 226, distance: 61.8
click at [428, 271] on button "I Understand" at bounding box center [425, 270] width 57 height 17
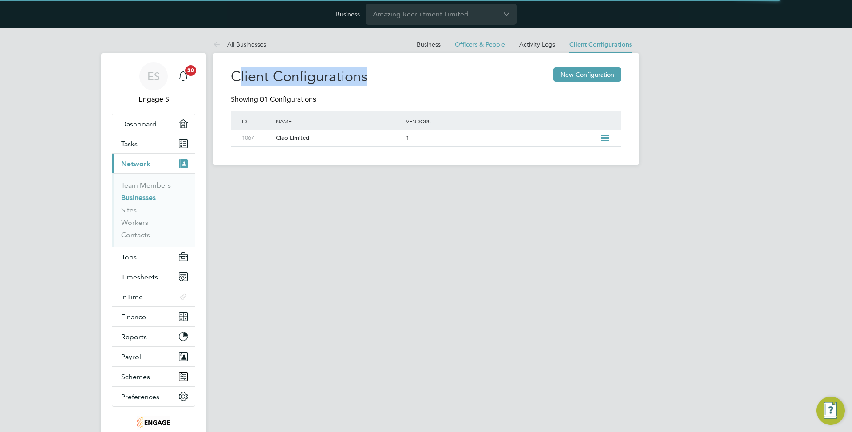
drag, startPoint x: 236, startPoint y: 75, endPoint x: 370, endPoint y: 82, distance: 134.2
click at [370, 82] on div "Client Configurations New Configuration" at bounding box center [426, 80] width 390 height 27
click at [364, 85] on h2 "Client Configurations" at bounding box center [299, 76] width 137 height 19
drag, startPoint x: 384, startPoint y: 75, endPoint x: 228, endPoint y: 75, distance: 155.7
click at [228, 75] on div "Client Configurations New Configuration Showing 01 Configurations ID Name Vendo…" at bounding box center [426, 108] width 426 height 111
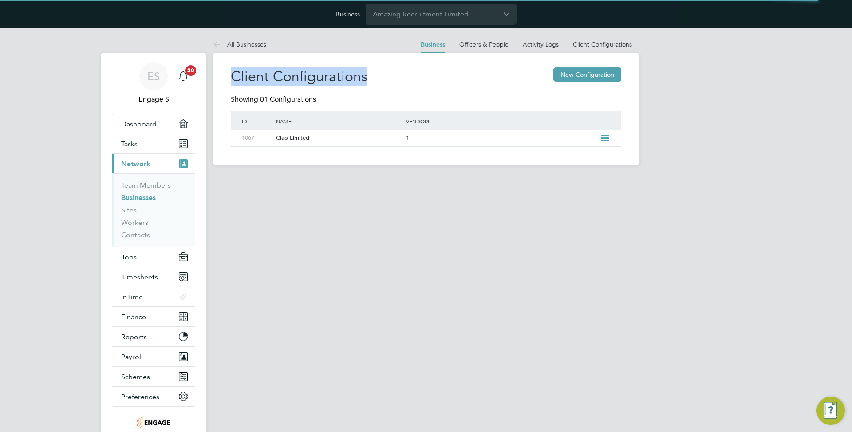
drag, startPoint x: 228, startPoint y: 75, endPoint x: 371, endPoint y: 75, distance: 142.4
click at [371, 75] on div "Client Configurations New Configuration Showing 01 Configurations ID Name Vendo…" at bounding box center [426, 108] width 426 height 111
copy h2 "Client Configurations"
click at [322, 145] on div "Ciao Limited" at bounding box center [336, 138] width 134 height 16
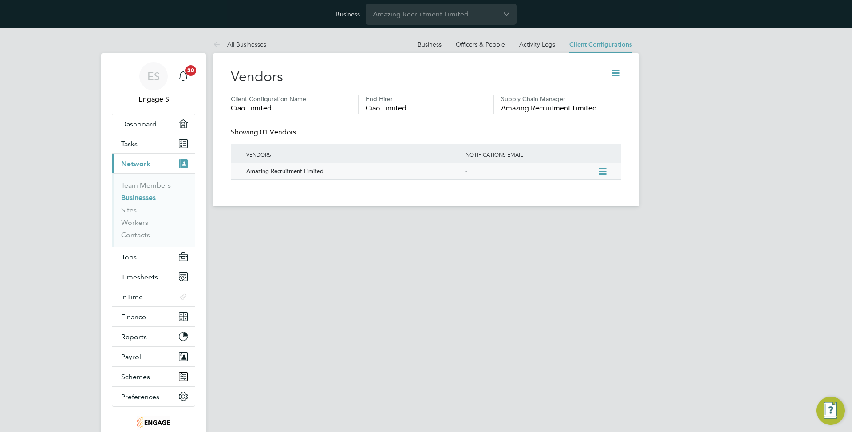
click at [308, 177] on div "Amazing Recruitment Limited" at bounding box center [352, 171] width 224 height 16
click at [302, 173] on div "Amazing Recruitment Limited" at bounding box center [352, 171] width 224 height 16
click at [294, 171] on div "Amazing Recruitment Limited" at bounding box center [352, 171] width 224 height 16
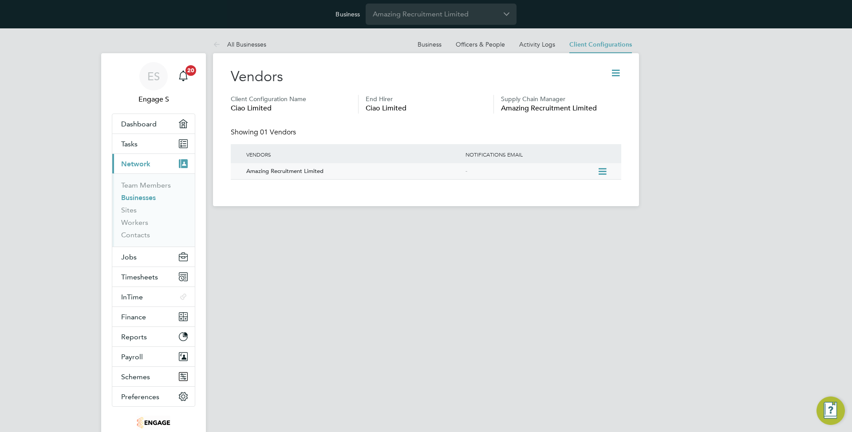
click at [294, 171] on div "Amazing Recruitment Limited" at bounding box center [352, 171] width 224 height 16
click at [350, 172] on div "Amazing Recruitment Limited" at bounding box center [352, 171] width 224 height 16
click at [581, 174] on div "-" at bounding box center [530, 171] width 134 height 16
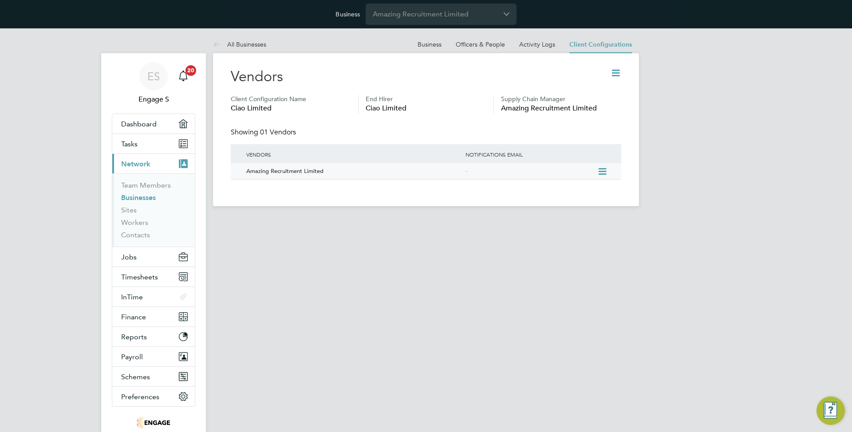
click at [581, 174] on div "-" at bounding box center [530, 171] width 134 height 16
click at [322, 173] on div "Amazing Recruitment Limited" at bounding box center [352, 171] width 224 height 16
click at [235, 51] on li "All Client Configurations" at bounding box center [254, 44] width 82 height 18
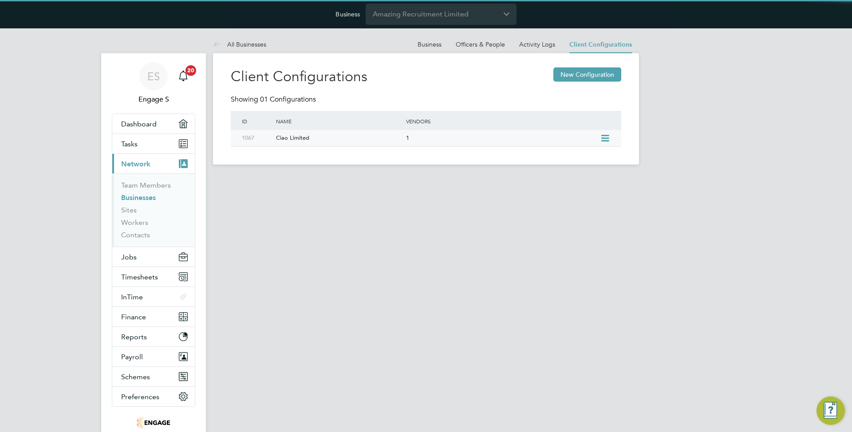
click at [293, 141] on div "Ciao Limited" at bounding box center [336, 138] width 134 height 16
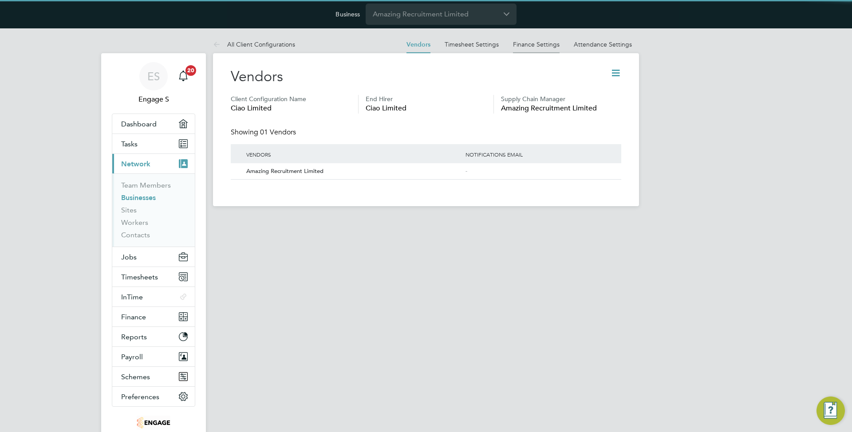
click at [540, 49] on li "Finance Settings" at bounding box center [536, 44] width 47 height 18
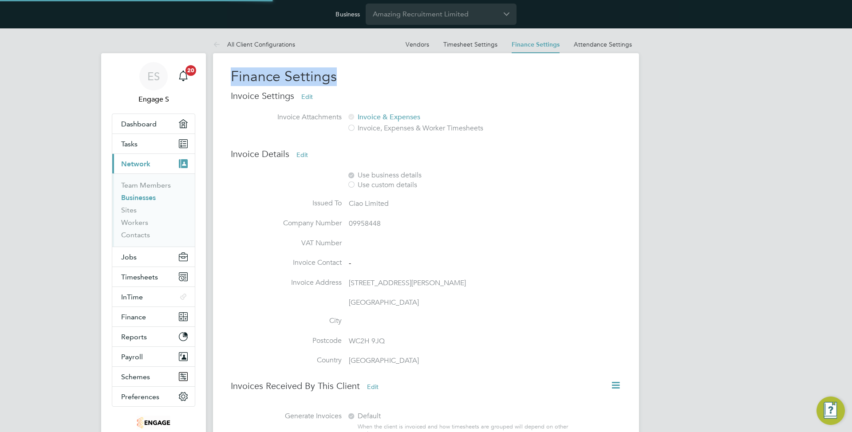
drag, startPoint x: 231, startPoint y: 76, endPoint x: 371, endPoint y: 71, distance: 139.8
click at [371, 71] on h2 "Finance Settings" at bounding box center [426, 76] width 390 height 19
copy h2 "Finance Settings"
click at [699, 161] on div "ES Engage S Notifications 20 Applications: Dashboard Tasks Current page: Networ…" at bounding box center [426, 269] width 852 height 483
click at [678, 191] on div "ES Engage S Notifications 20 Applications: Dashboard Tasks Current page: Networ…" at bounding box center [426, 269] width 852 height 483
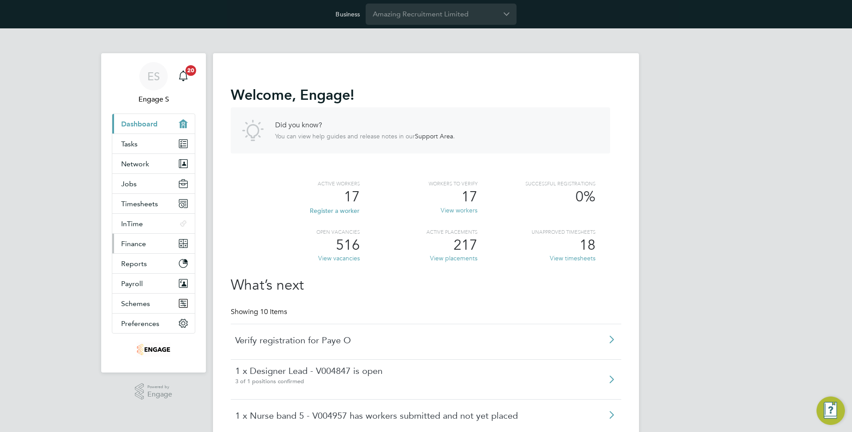
click at [141, 247] on button "Finance" at bounding box center [153, 244] width 82 height 20
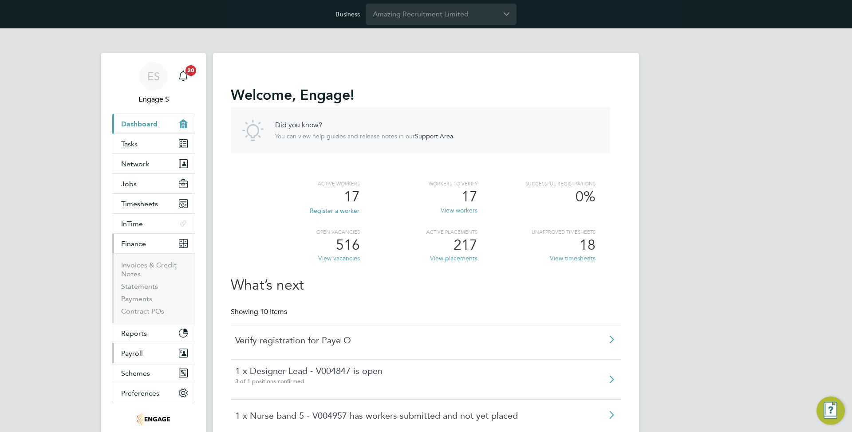
click at [144, 351] on button "Payroll" at bounding box center [153, 353] width 82 height 20
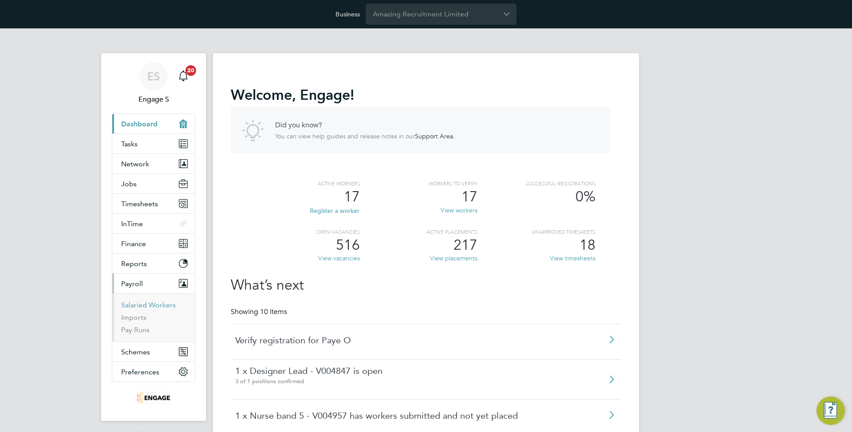
click at [152, 306] on link "Salaried Workers" at bounding box center [148, 305] width 55 height 8
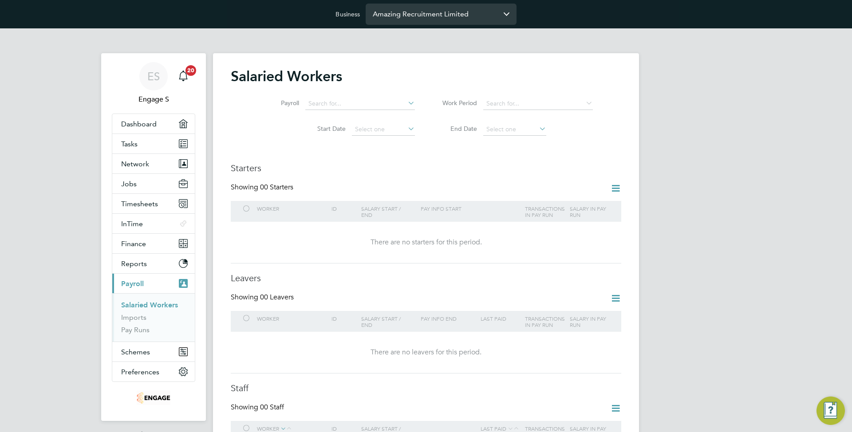
click at [432, 11] on input "Amazing Recruitment Limited" at bounding box center [440, 14] width 151 height 21
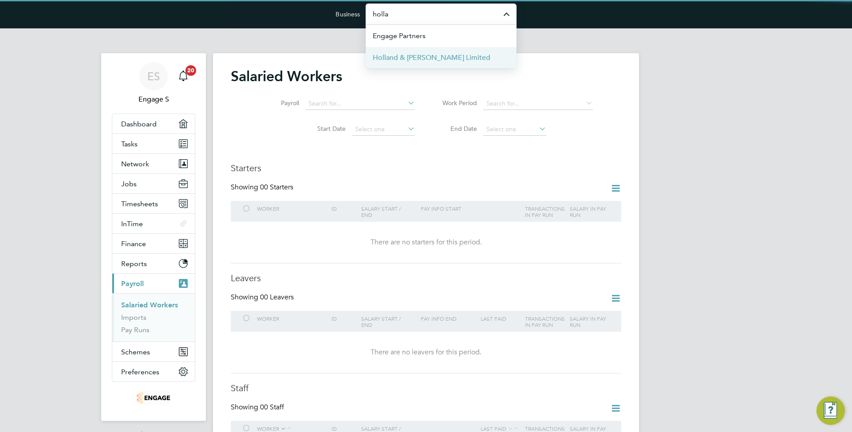
click at [428, 52] on span "Holland & [PERSON_NAME] Limited" at bounding box center [432, 57] width 118 height 11
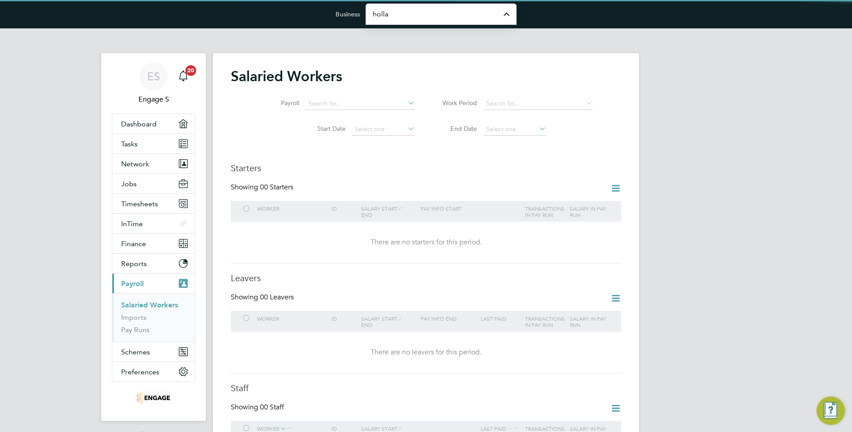
type input "Holland & [PERSON_NAME] Limited"
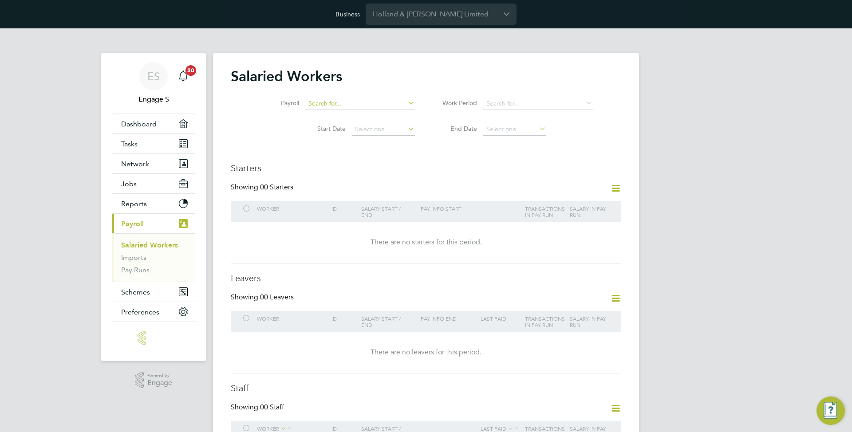
click at [373, 104] on input at bounding box center [360, 104] width 110 height 12
click at [367, 114] on li "Distribution - 4 Weekly" at bounding box center [360, 116] width 110 height 12
type input "Distribution - 4 Weekly"
type input "[DATE] - [DATE]"
type input "[DATE]"
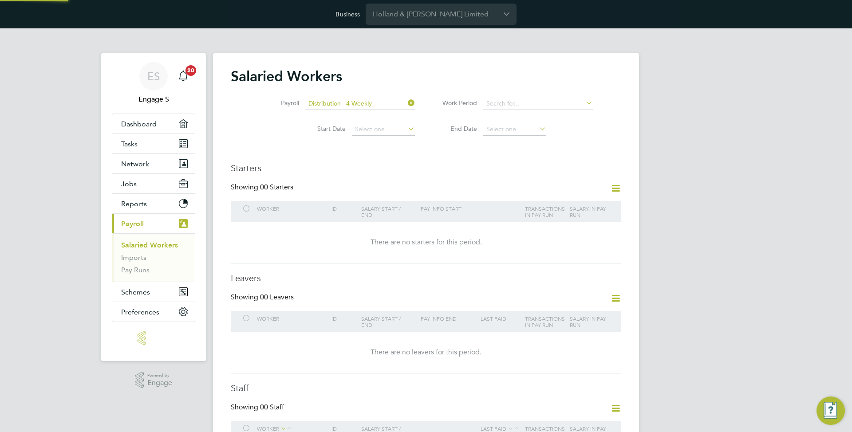
type input "[DATE]"
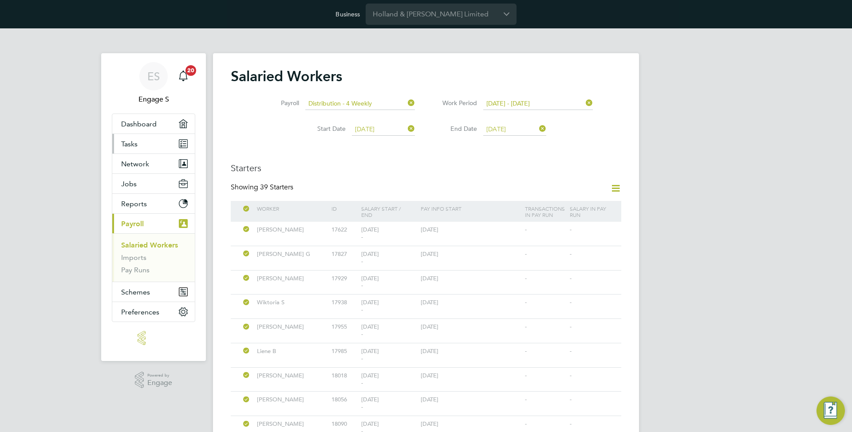
click at [127, 142] on span "Tasks" at bounding box center [129, 144] width 16 height 8
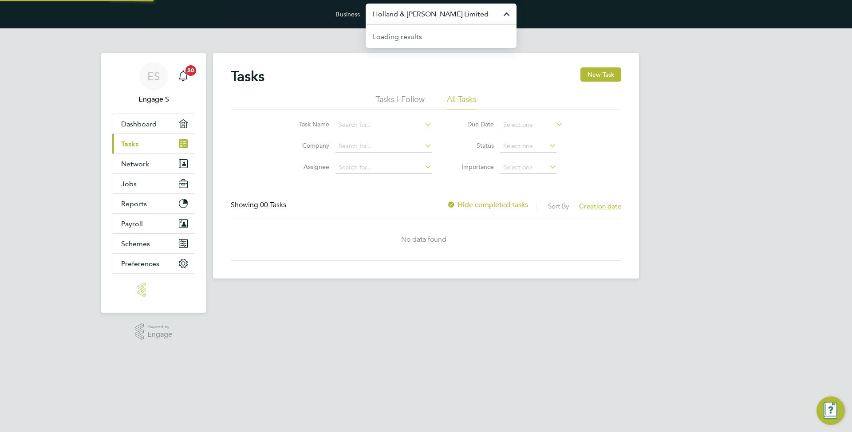
click at [436, 11] on input "Holland & Barrett Limited" at bounding box center [440, 14] width 151 height 21
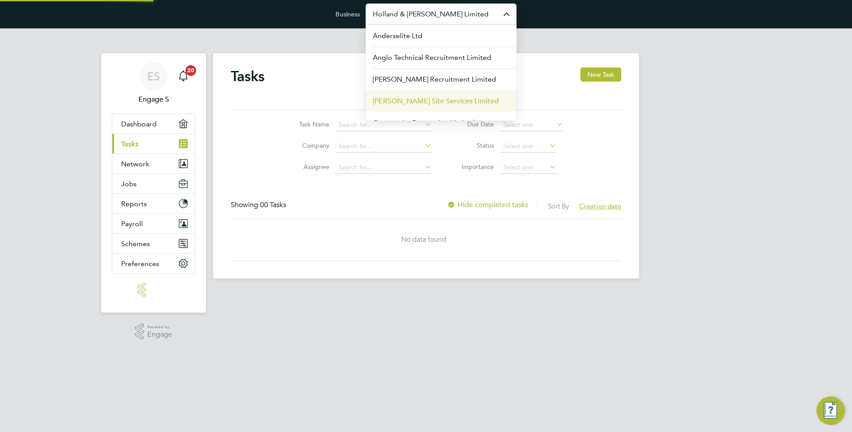
click at [407, 110] on li "[PERSON_NAME] Site Services Limited" at bounding box center [440, 101] width 151 height 22
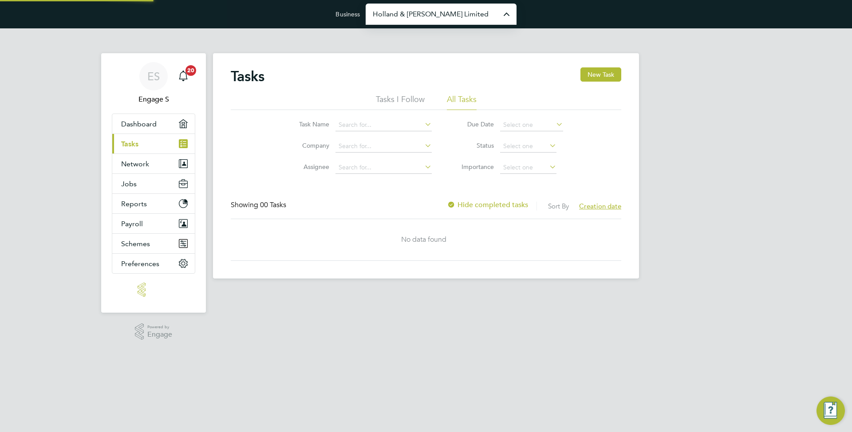
type input "[PERSON_NAME] Site Services Limited"
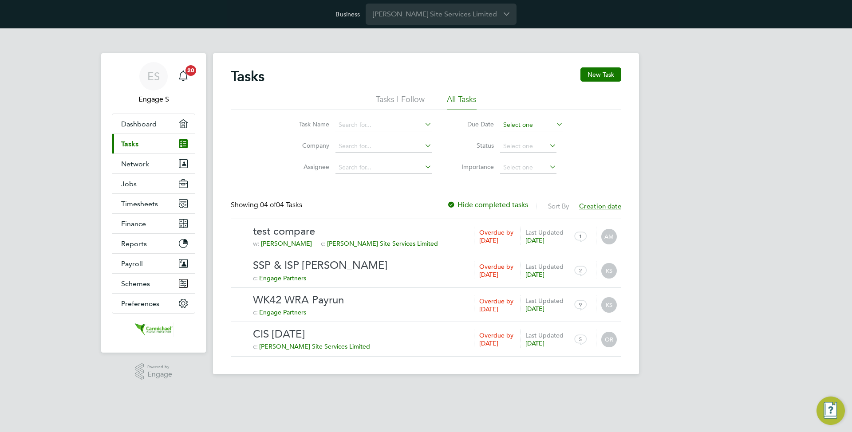
click at [520, 121] on input at bounding box center [531, 125] width 63 height 12
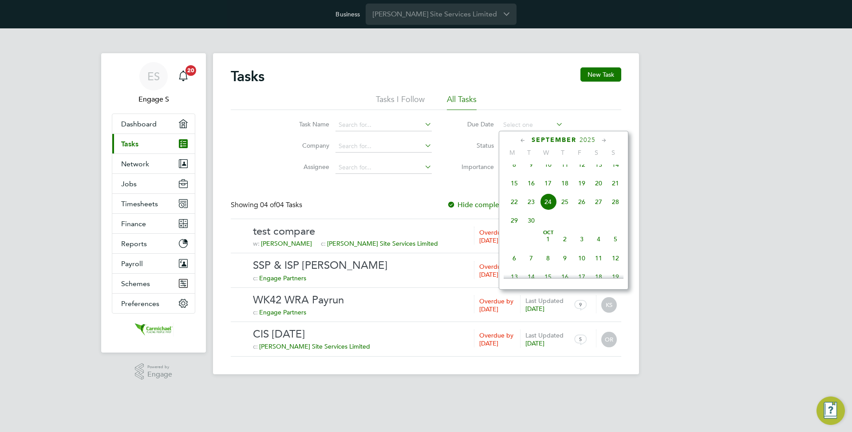
click at [542, 168] on span "10" at bounding box center [547, 164] width 17 height 17
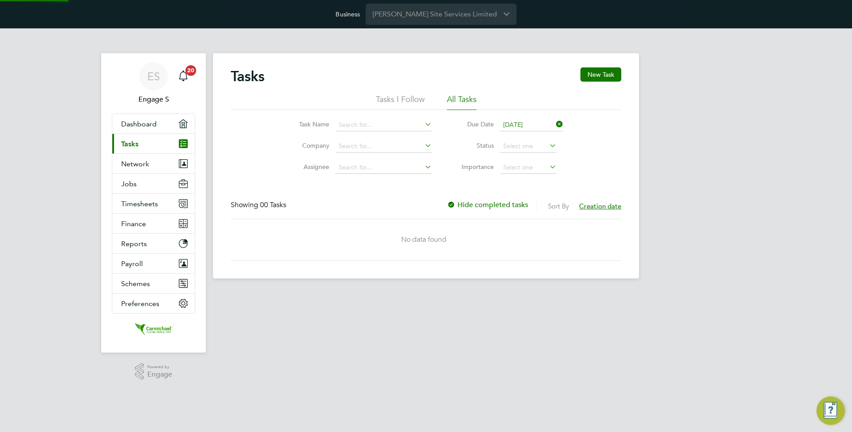
click at [534, 122] on input "[DATE]" at bounding box center [531, 125] width 63 height 12
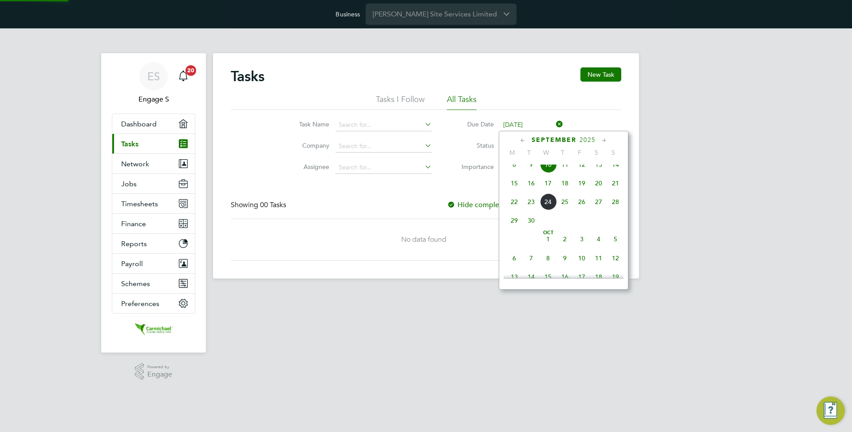
scroll to position [288, 0]
click at [598, 140] on div "[DATE]" at bounding box center [563, 140] width 120 height 8
click at [597, 140] on div "[DATE]" at bounding box center [563, 140] width 120 height 8
click at [592, 140] on span "2025" at bounding box center [587, 140] width 16 height 8
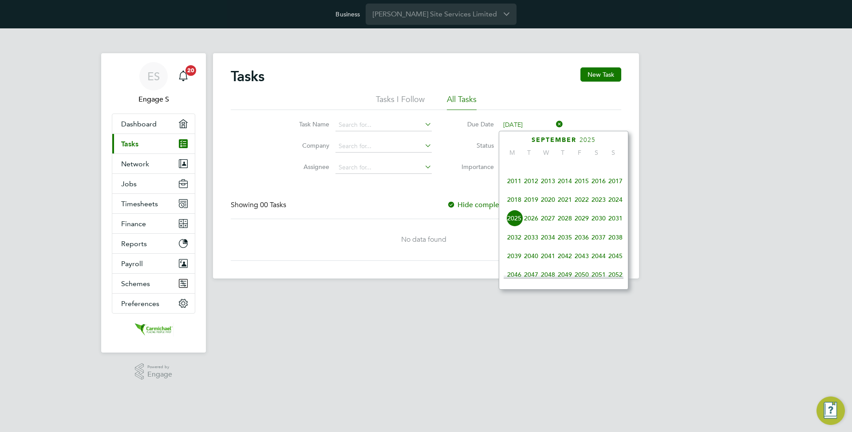
click at [545, 189] on span "2013" at bounding box center [547, 181] width 17 height 17
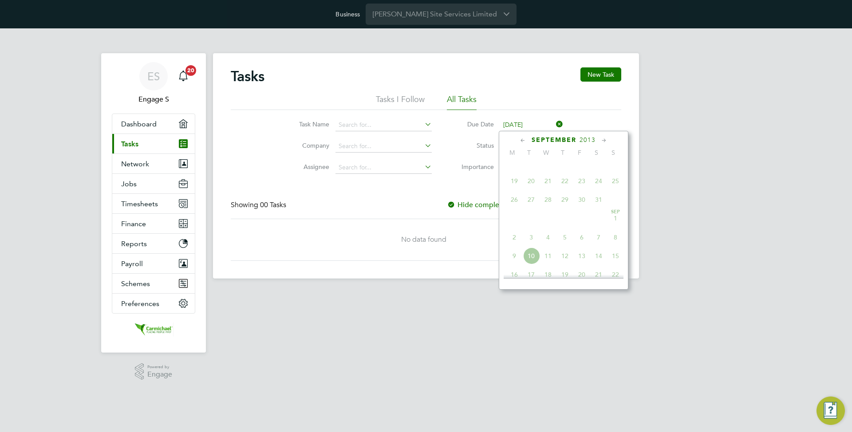
click at [544, 189] on span "21" at bounding box center [547, 181] width 17 height 17
click at [549, 185] on span "21" at bounding box center [547, 181] width 17 height 17
type input "21 Aug 2013"
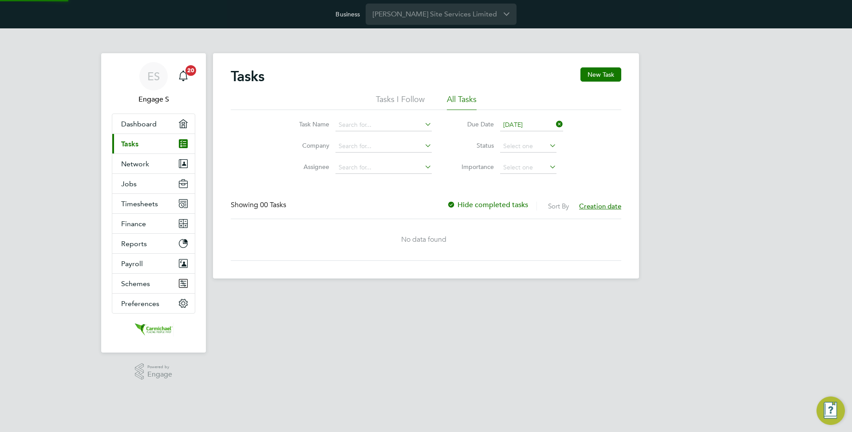
click at [698, 162] on div "ES Engage S Notifications 20 Applications: Dashboard Current page: Tasks Networ…" at bounding box center [426, 160] width 852 height 264
click at [516, 205] on label "Hide completed tasks" at bounding box center [487, 204] width 81 height 9
click at [136, 184] on span "Jobs" at bounding box center [129, 184] width 16 height 8
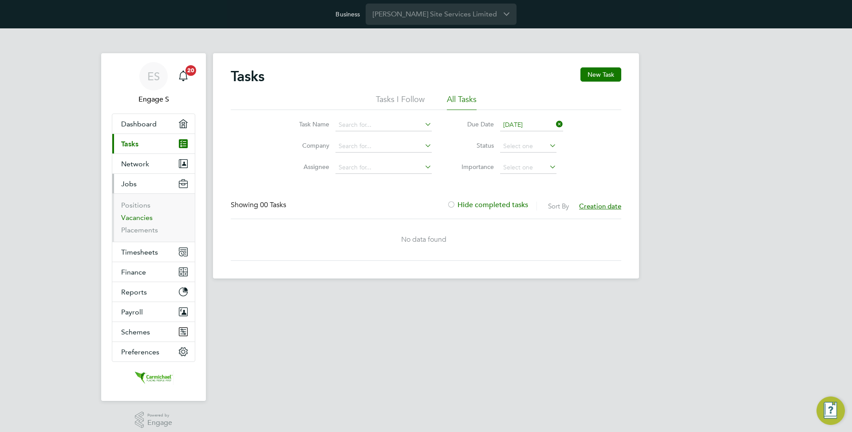
click at [148, 214] on link "Vacancies" at bounding box center [136, 217] width 31 height 8
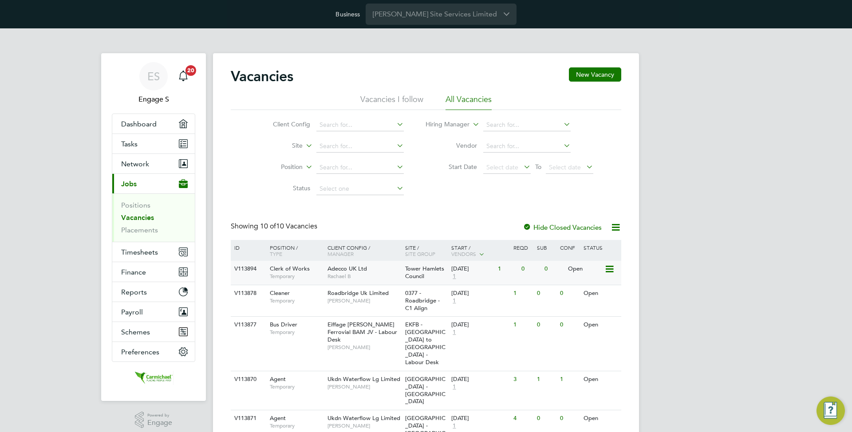
click at [385, 278] on span "Rachael B" at bounding box center [363, 276] width 73 height 7
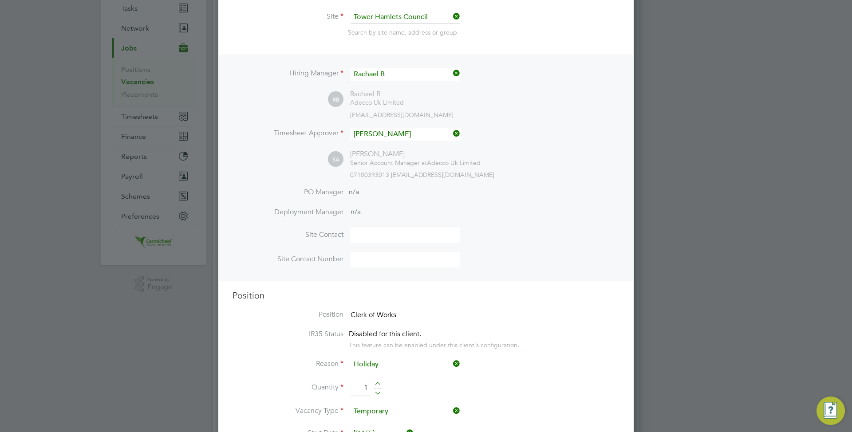
scroll to position [461, 0]
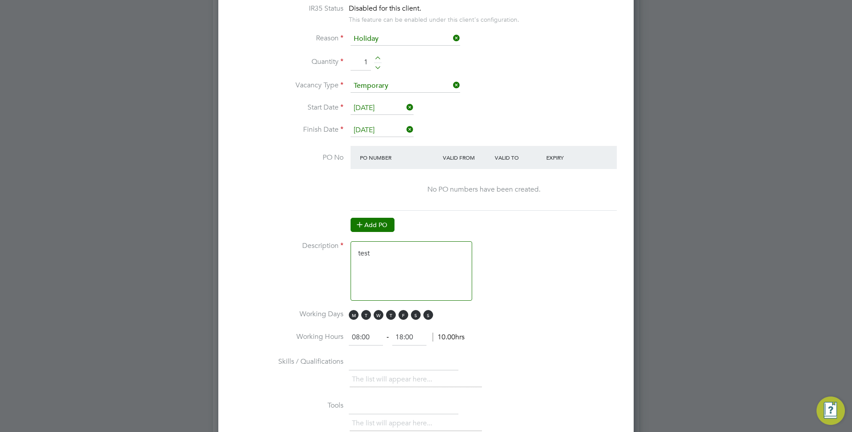
click at [381, 224] on button "Add PO" at bounding box center [372, 225] width 44 height 14
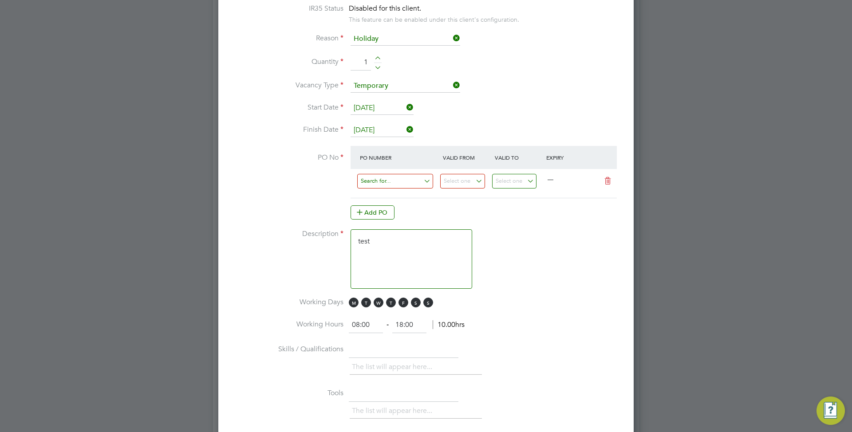
click at [394, 185] on input at bounding box center [395, 181] width 76 height 15
click at [393, 203] on li "AUG" at bounding box center [395, 207] width 77 height 12
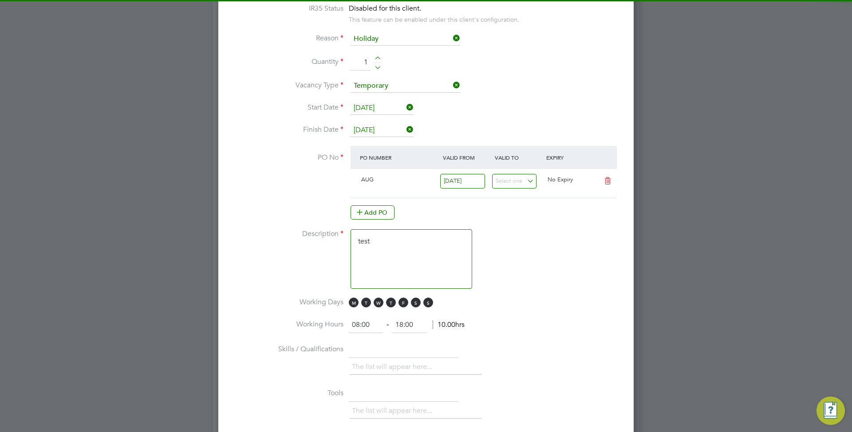
scroll to position [15, 83]
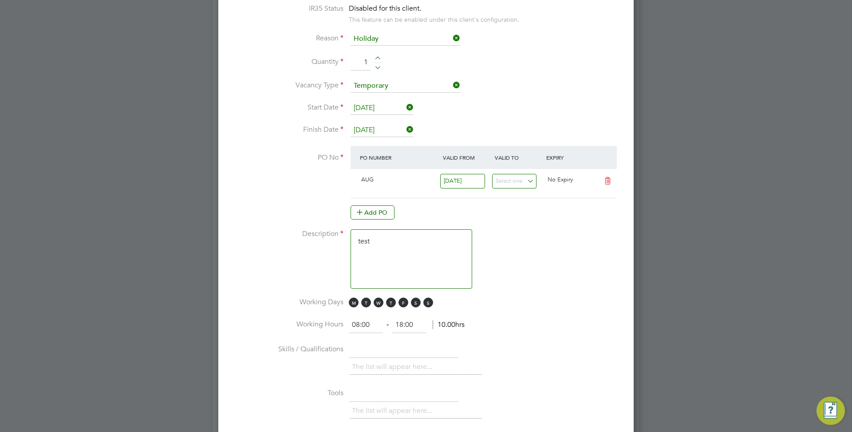
click at [472, 182] on input "[DATE]" at bounding box center [462, 181] width 45 height 15
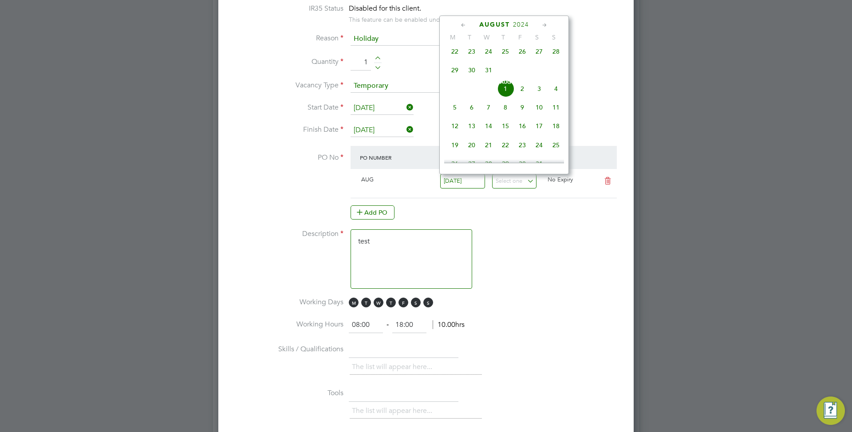
click at [511, 212] on div "Add PO" at bounding box center [483, 212] width 266 height 14
click at [459, 183] on input "[DATE]" at bounding box center [462, 181] width 45 height 15
click at [523, 25] on span "2024" at bounding box center [521, 25] width 16 height 8
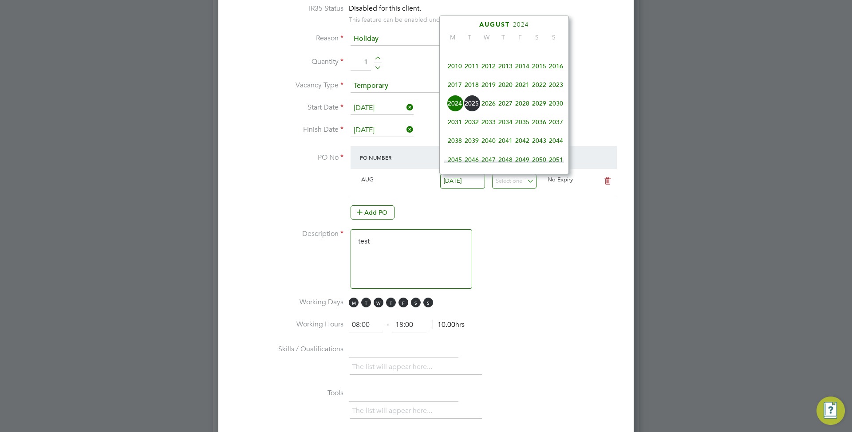
click at [468, 107] on span "2025" at bounding box center [471, 103] width 17 height 17
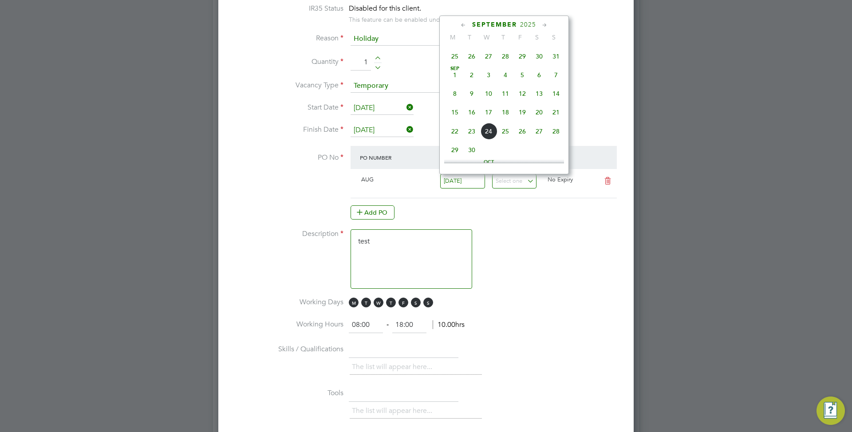
click at [487, 140] on span "24" at bounding box center [488, 131] width 17 height 17
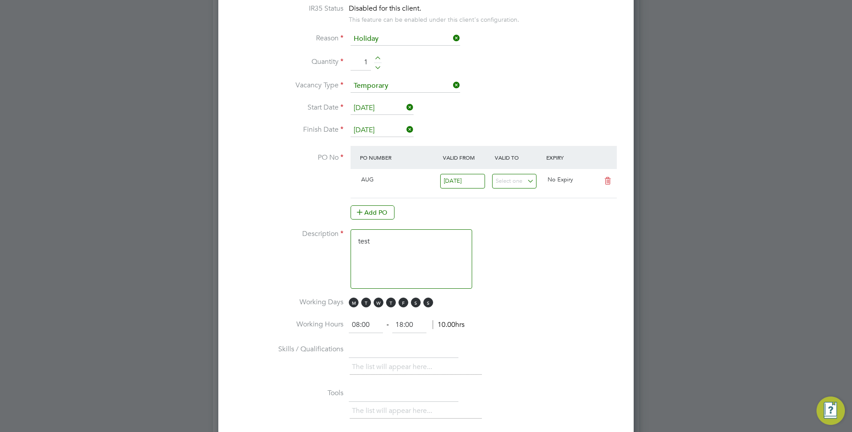
scroll to position [401, 0]
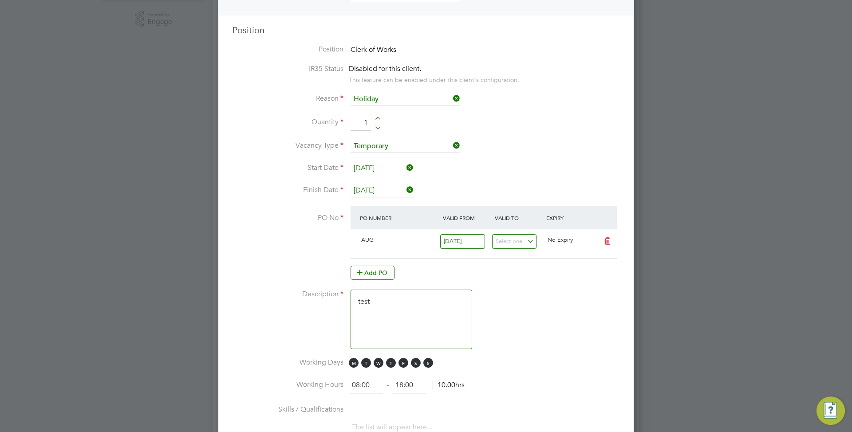
click at [459, 241] on input "[DATE]" at bounding box center [462, 241] width 45 height 15
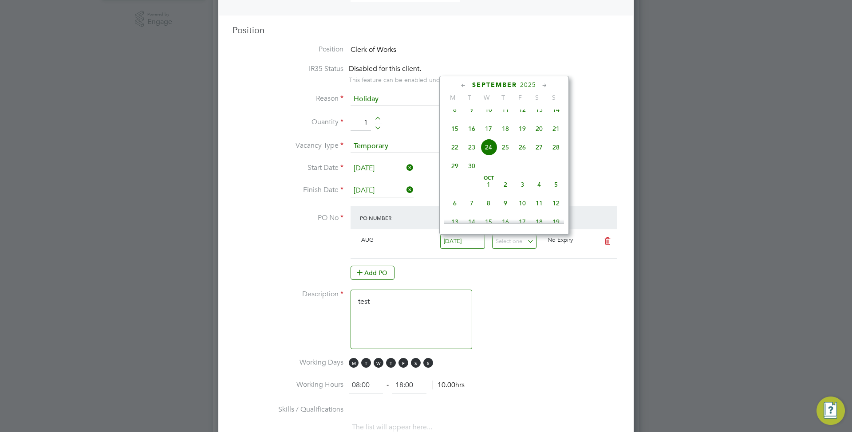
click at [487, 117] on span "10" at bounding box center [488, 109] width 17 height 17
type input "[DATE]"
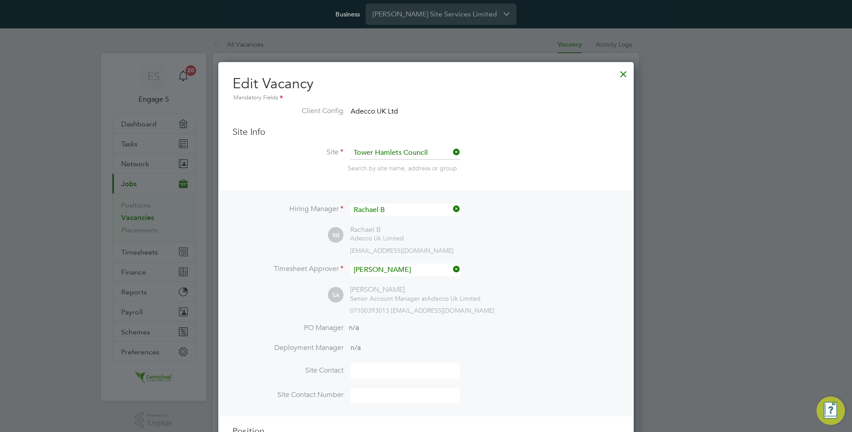
click at [619, 67] on div at bounding box center [623, 72] width 16 height 16
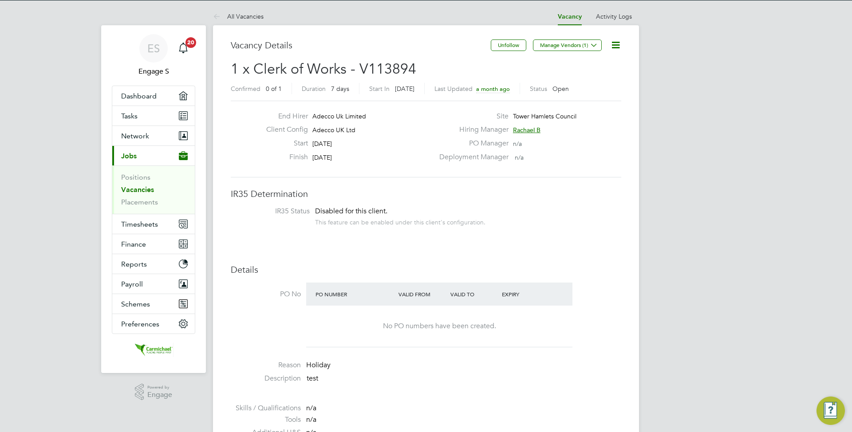
scroll to position [29, 0]
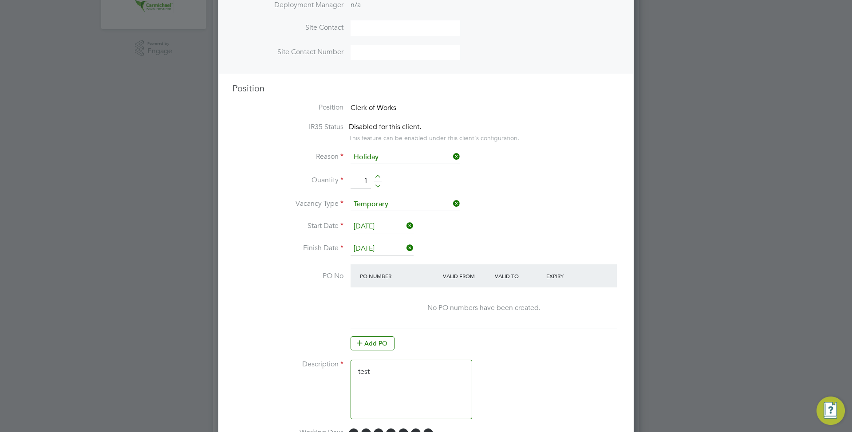
scroll to position [476, 0]
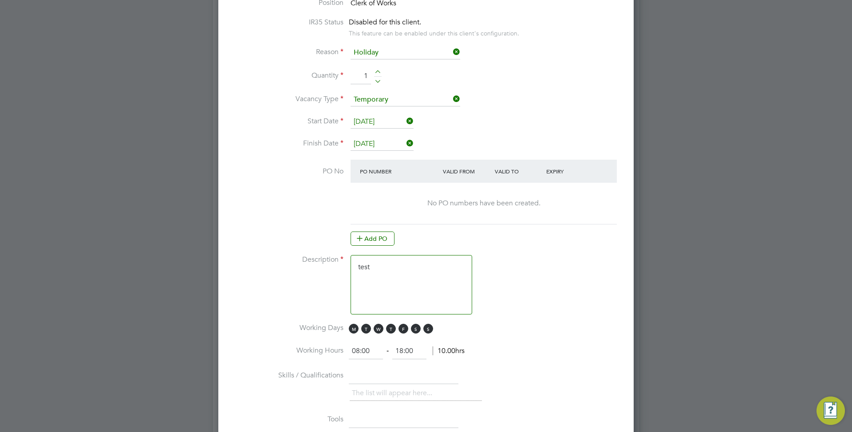
drag, startPoint x: 372, startPoint y: 235, endPoint x: 404, endPoint y: 229, distance: 33.0
click at [372, 235] on button "Add PO" at bounding box center [372, 239] width 44 height 14
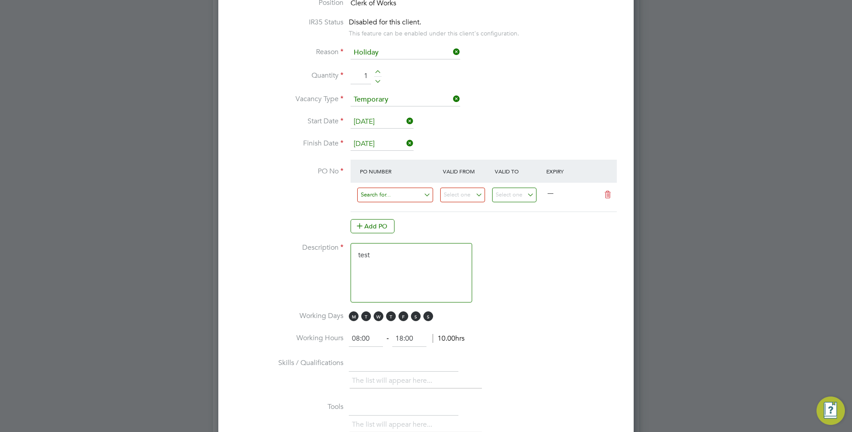
click at [399, 200] on input at bounding box center [395, 195] width 76 height 15
click at [400, 210] on li "12345" at bounding box center [395, 209] width 77 height 12
type input "[DATE]"
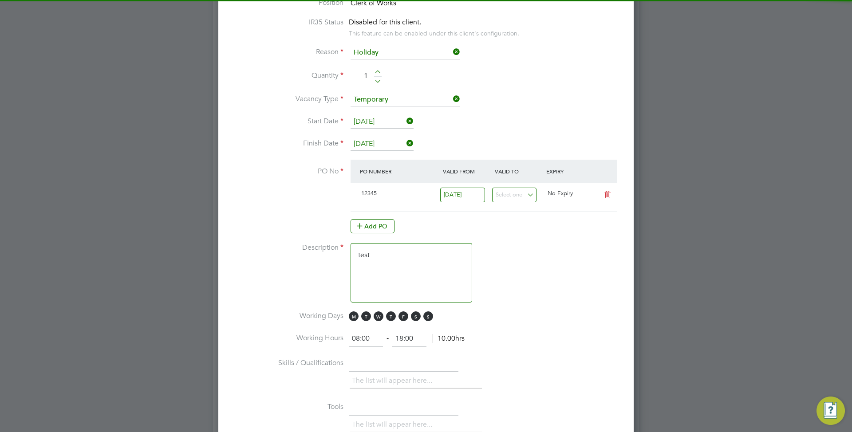
scroll to position [15, 83]
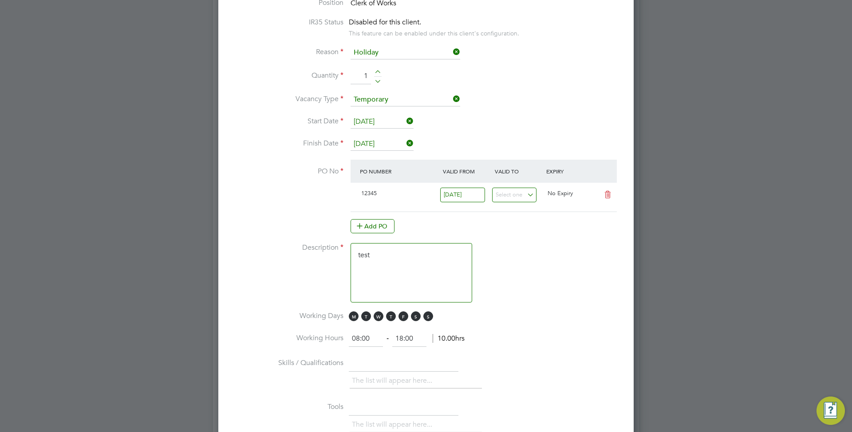
click at [473, 192] on input "[DATE]" at bounding box center [462, 195] width 45 height 15
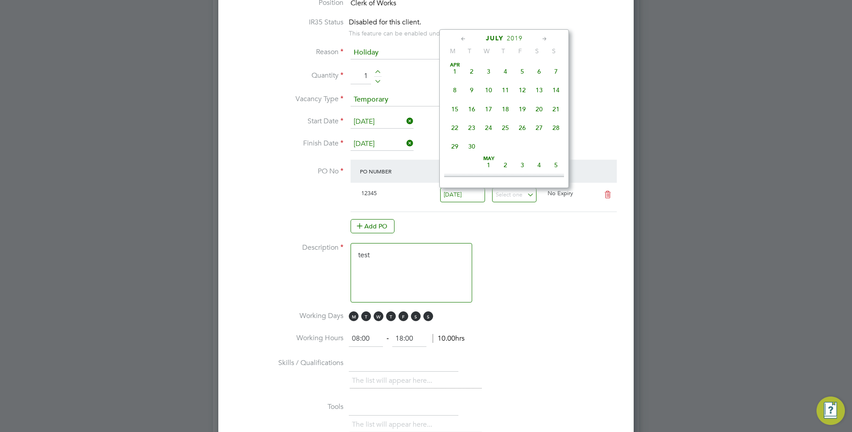
scroll to position [250, 0]
click at [549, 251] on li "Description test" at bounding box center [425, 277] width 387 height 68
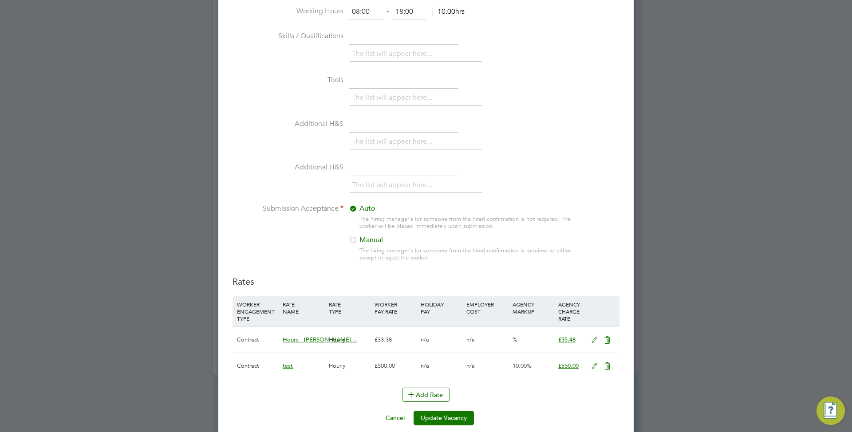
scroll to position [815, 0]
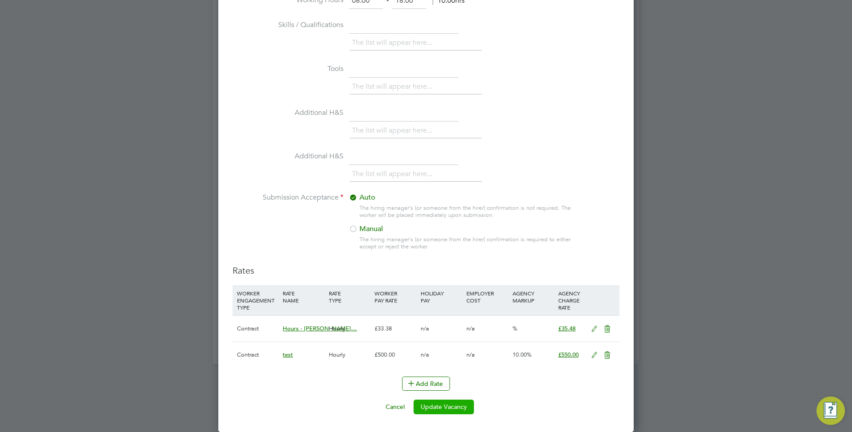
click at [450, 403] on button "Update Vacancy" at bounding box center [443, 407] width 60 height 14
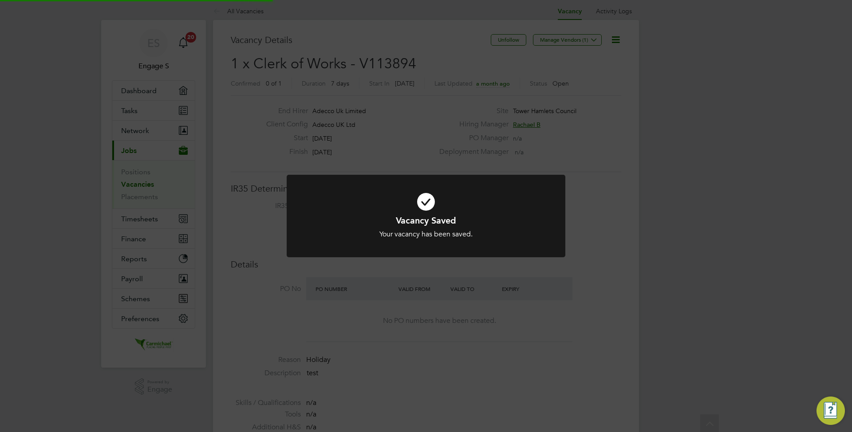
scroll to position [29, 0]
click at [633, 287] on div "Vacancy Saved Your vacancy has been saved. Cancel Okay" at bounding box center [426, 216] width 852 height 432
